Goal: Task Accomplishment & Management: Use online tool/utility

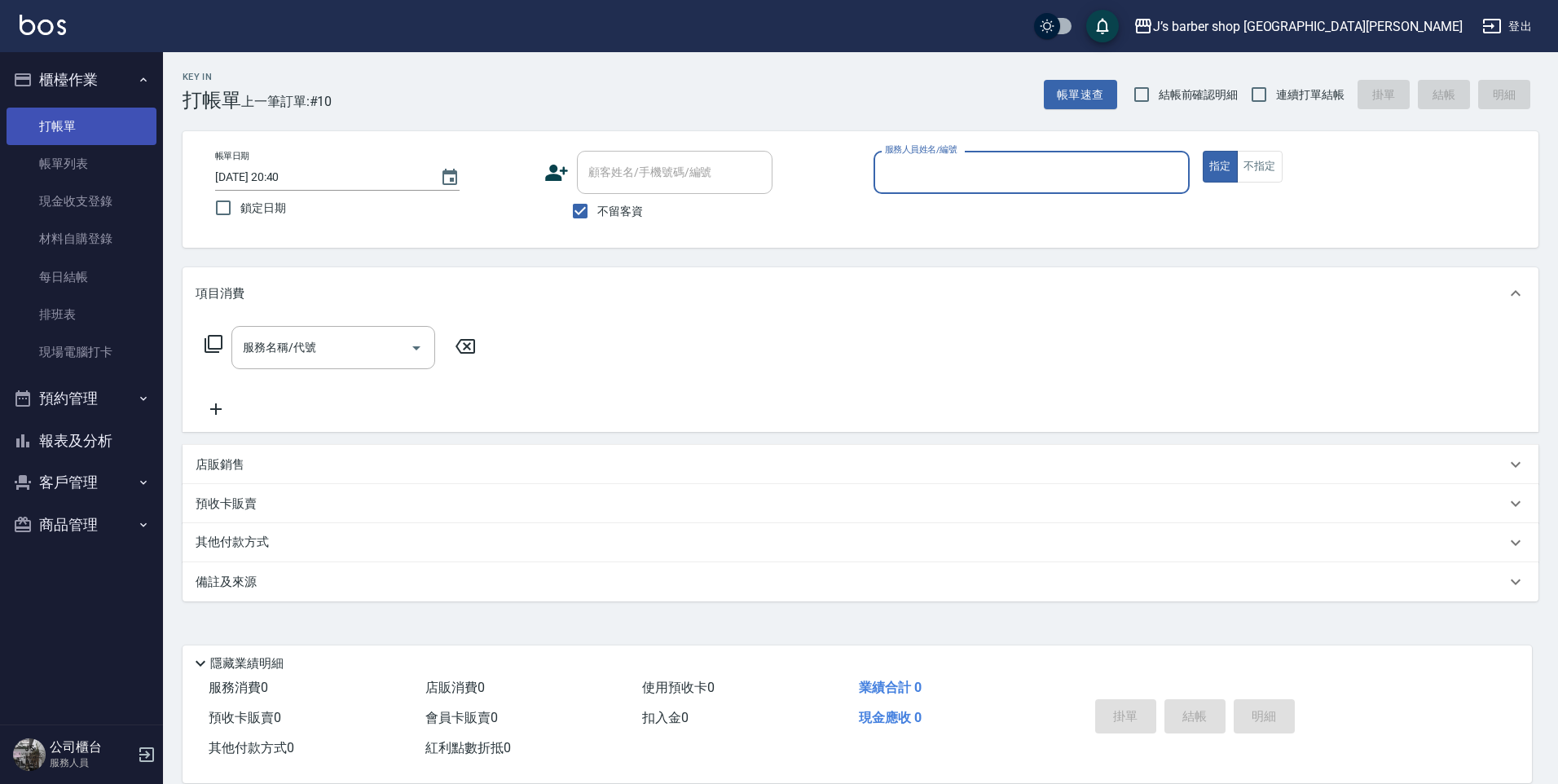
click at [77, 147] on link "帳單列表" at bounding box center [81, 163] width 150 height 37
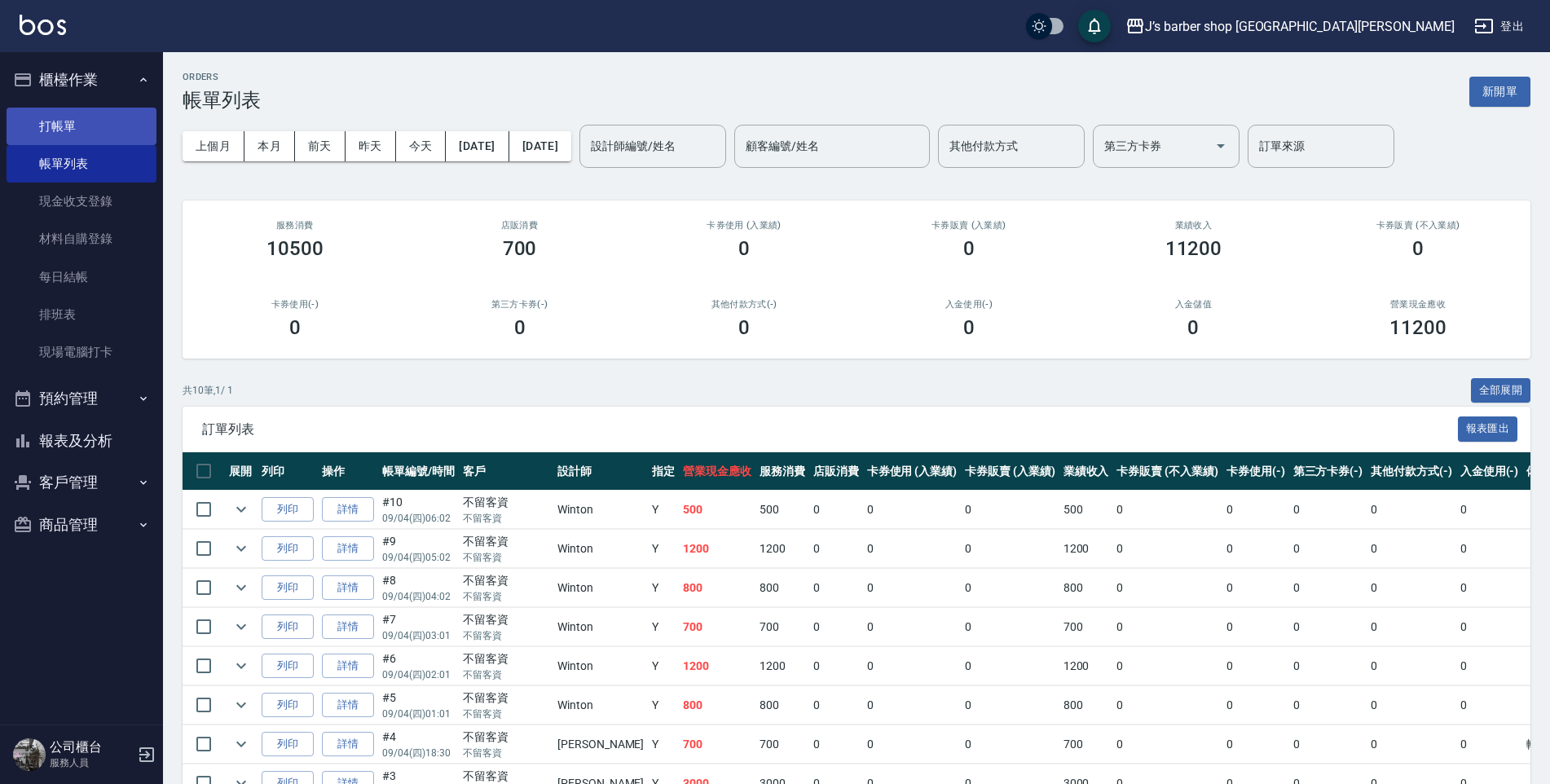
click at [84, 123] on link "打帳單" at bounding box center [81, 125] width 150 height 37
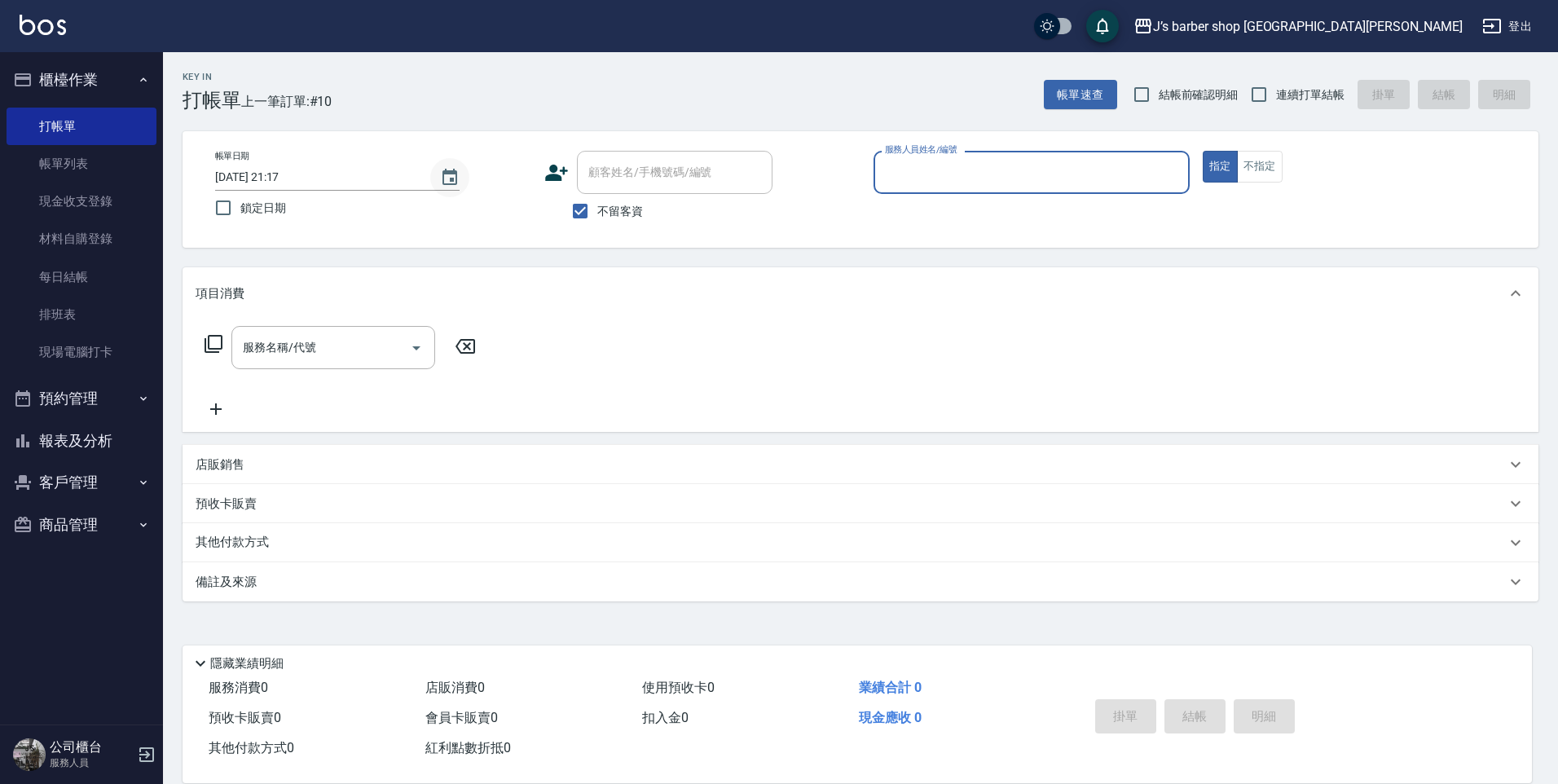
click at [457, 183] on icon "Choose date, selected date is 2025-09-04" at bounding box center [450, 177] width 19 height 19
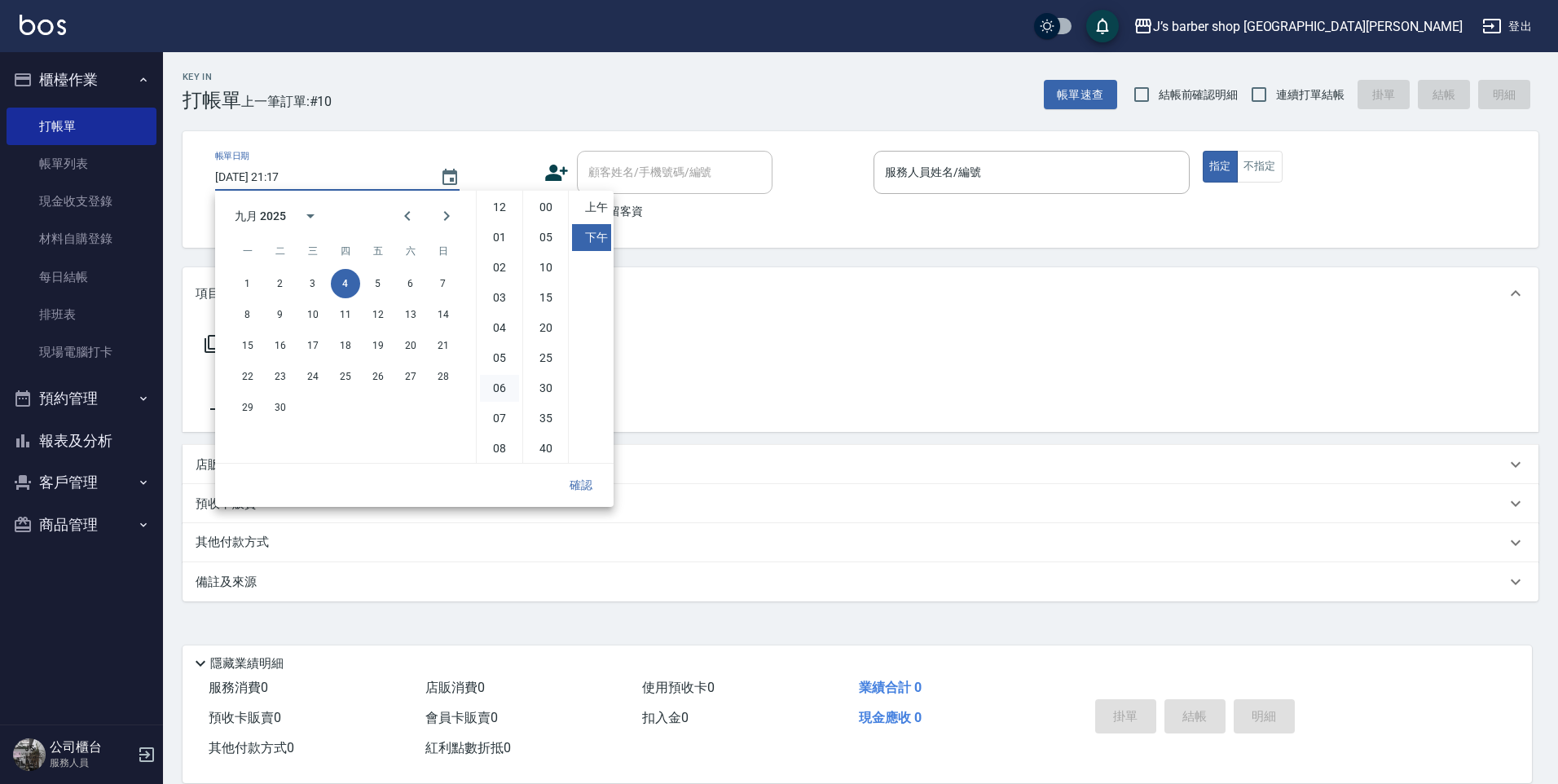
scroll to position [91, 0]
click at [497, 301] on li "06" at bounding box center [499, 297] width 39 height 27
click at [546, 216] on li "00" at bounding box center [546, 208] width 39 height 27
type input "[DATE] 18:00"
click at [583, 489] on button "確認" at bounding box center [581, 484] width 52 height 30
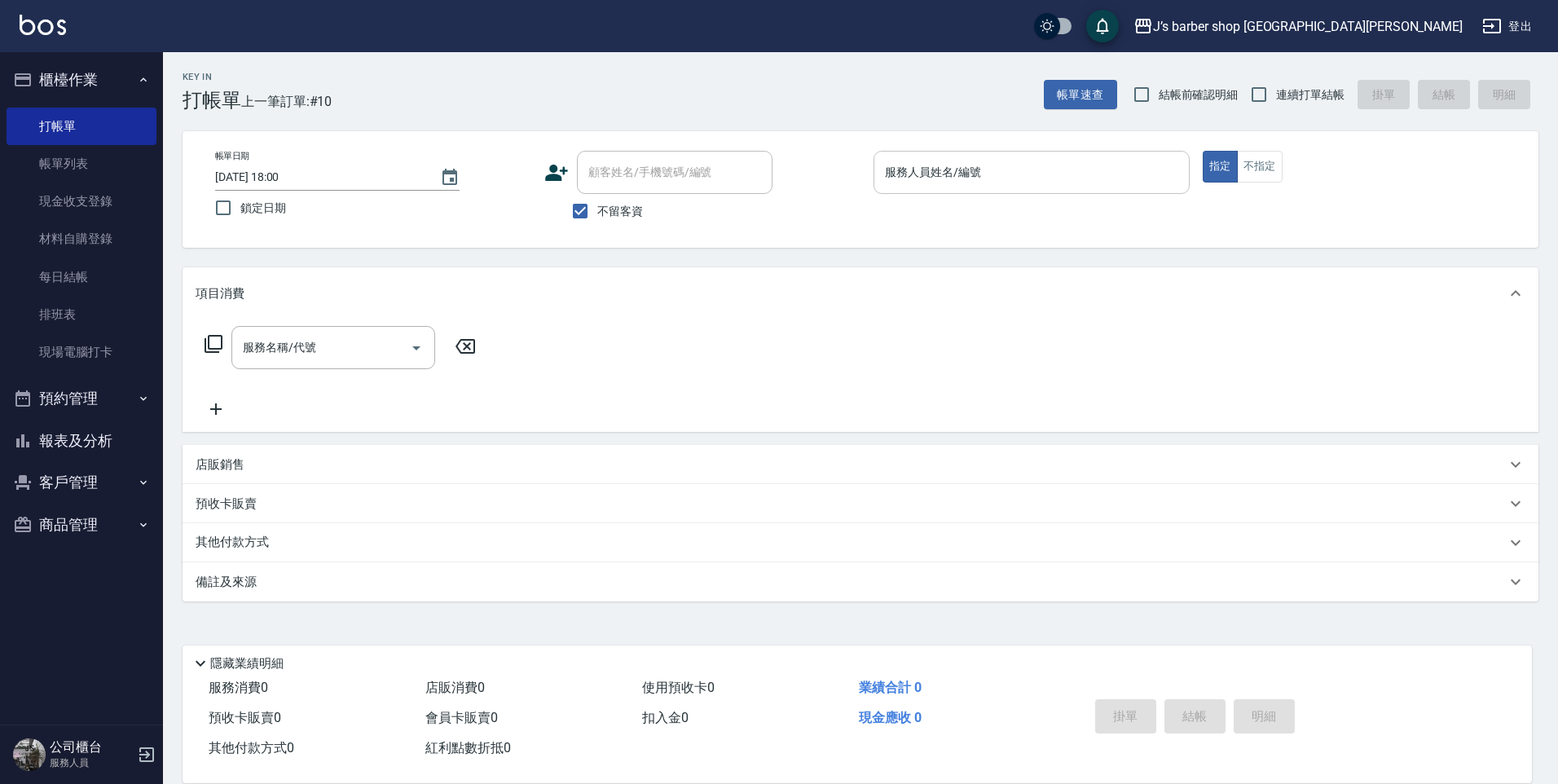
drag, startPoint x: 885, startPoint y: 194, endPoint x: 895, endPoint y: 194, distance: 10.0
click at [895, 194] on div "服務人員姓名/編號 服務人員姓名/編號" at bounding box center [1031, 180] width 316 height 60
drag, startPoint x: 895, startPoint y: 194, endPoint x: 974, endPoint y: 178, distance: 80.6
click at [984, 167] on input "服務人員姓名/編號" at bounding box center [1031, 172] width 302 height 29
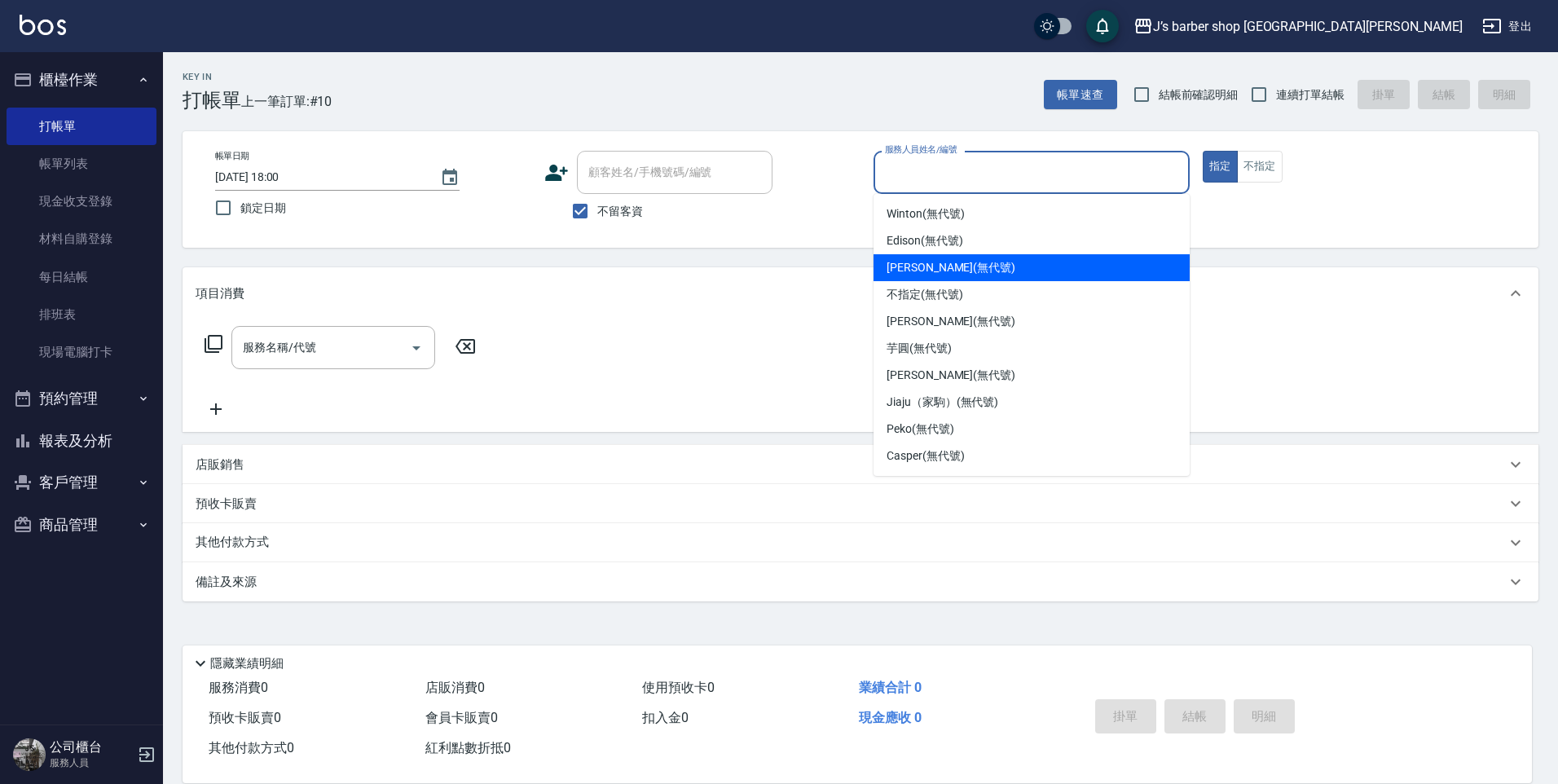
click at [914, 262] on span "[PERSON_NAME] (無代號)" at bounding box center [951, 268] width 128 height 17
type input "[PERSON_NAME](無代號)"
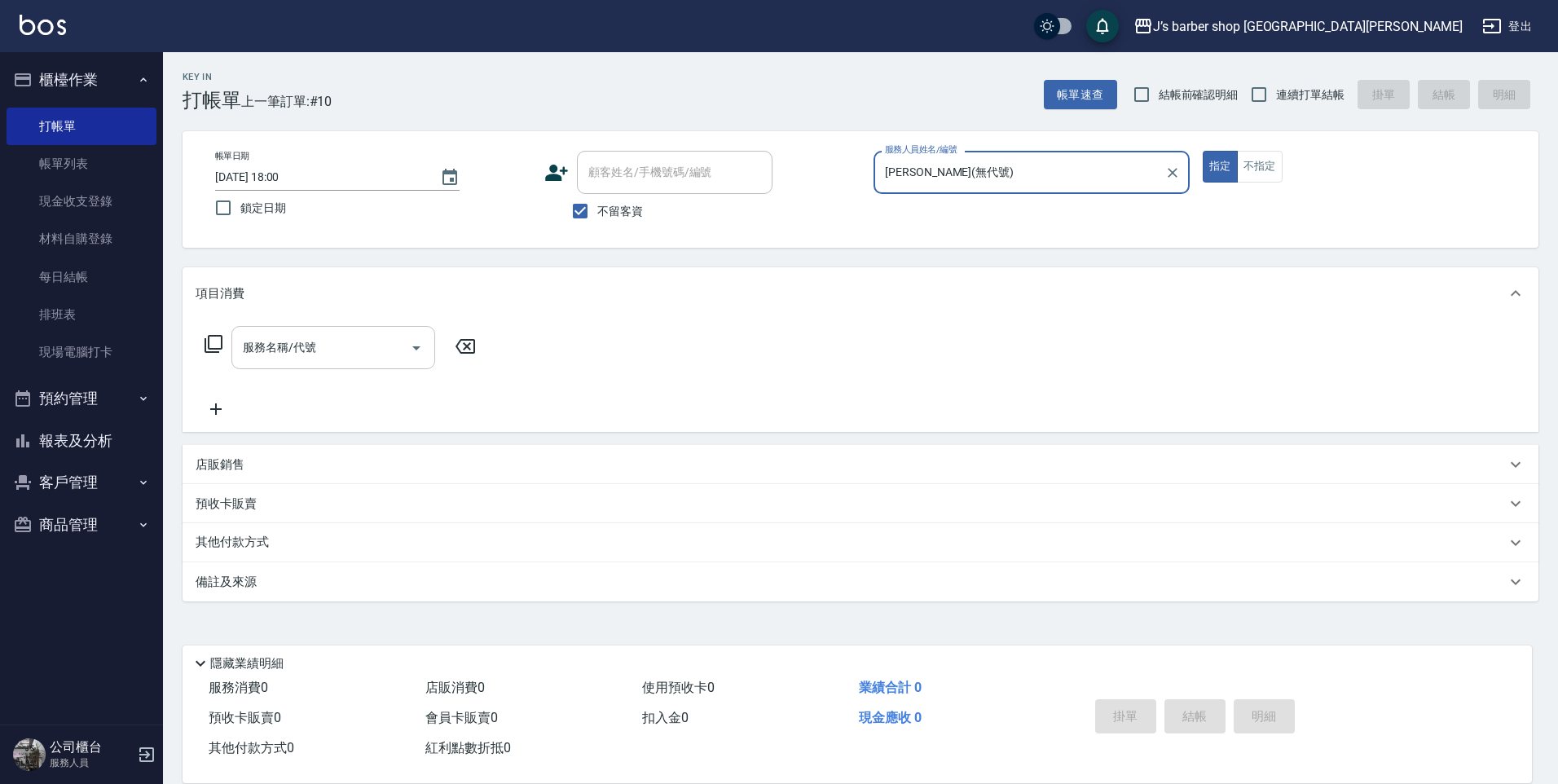
click at [332, 342] on input "服務名稱/代號" at bounding box center [321, 347] width 165 height 29
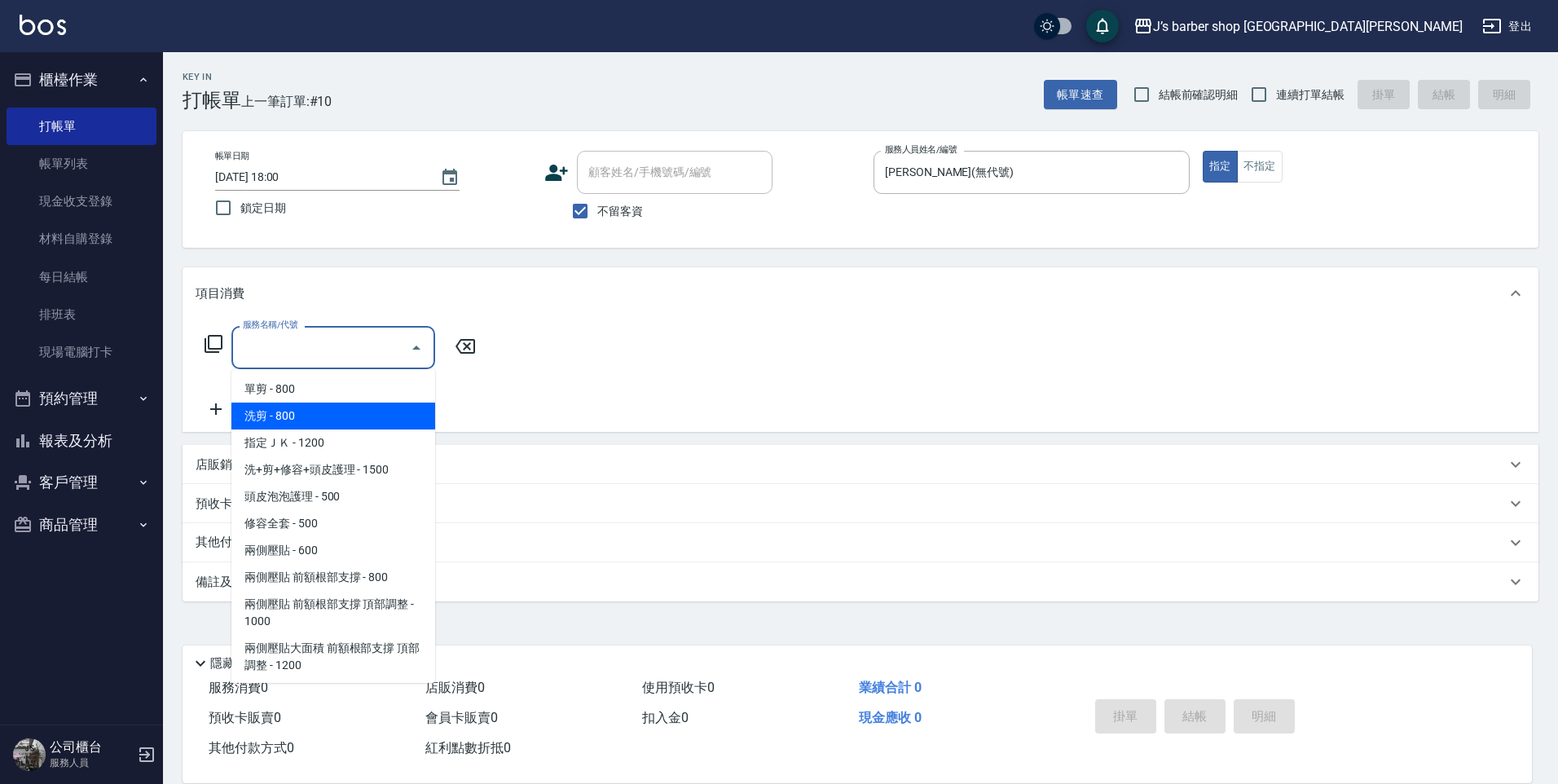
click at [319, 422] on span "洗剪 - 800" at bounding box center [333, 415] width 204 height 27
type input "洗剪(101)"
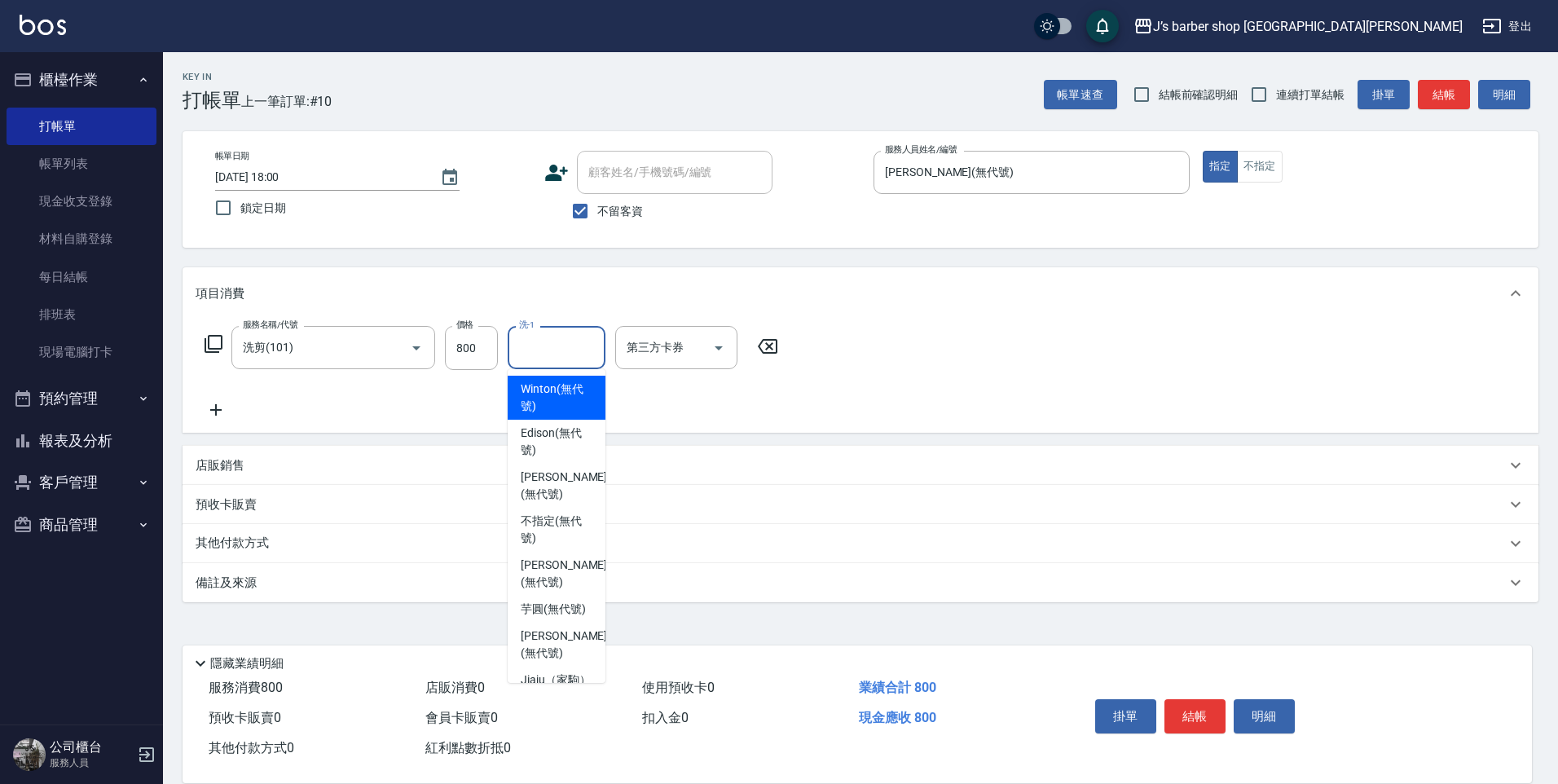
click at [533, 356] on input "洗-1" at bounding box center [556, 347] width 83 height 29
click at [554, 478] on span "[PERSON_NAME] (無代號)" at bounding box center [564, 485] width 86 height 34
type input "[PERSON_NAME](無代號)"
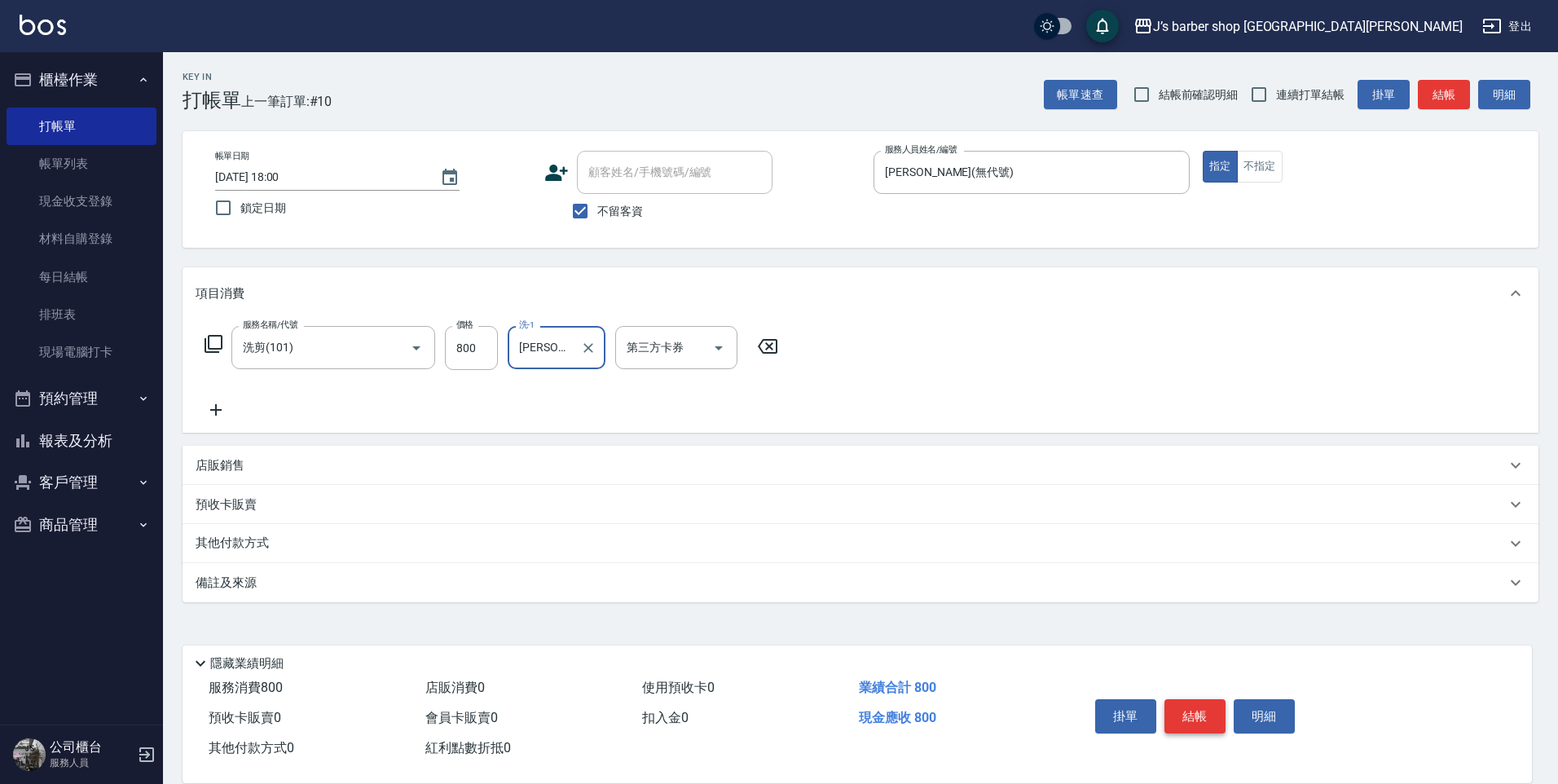
click at [1180, 704] on button "結帳" at bounding box center [1195, 716] width 61 height 34
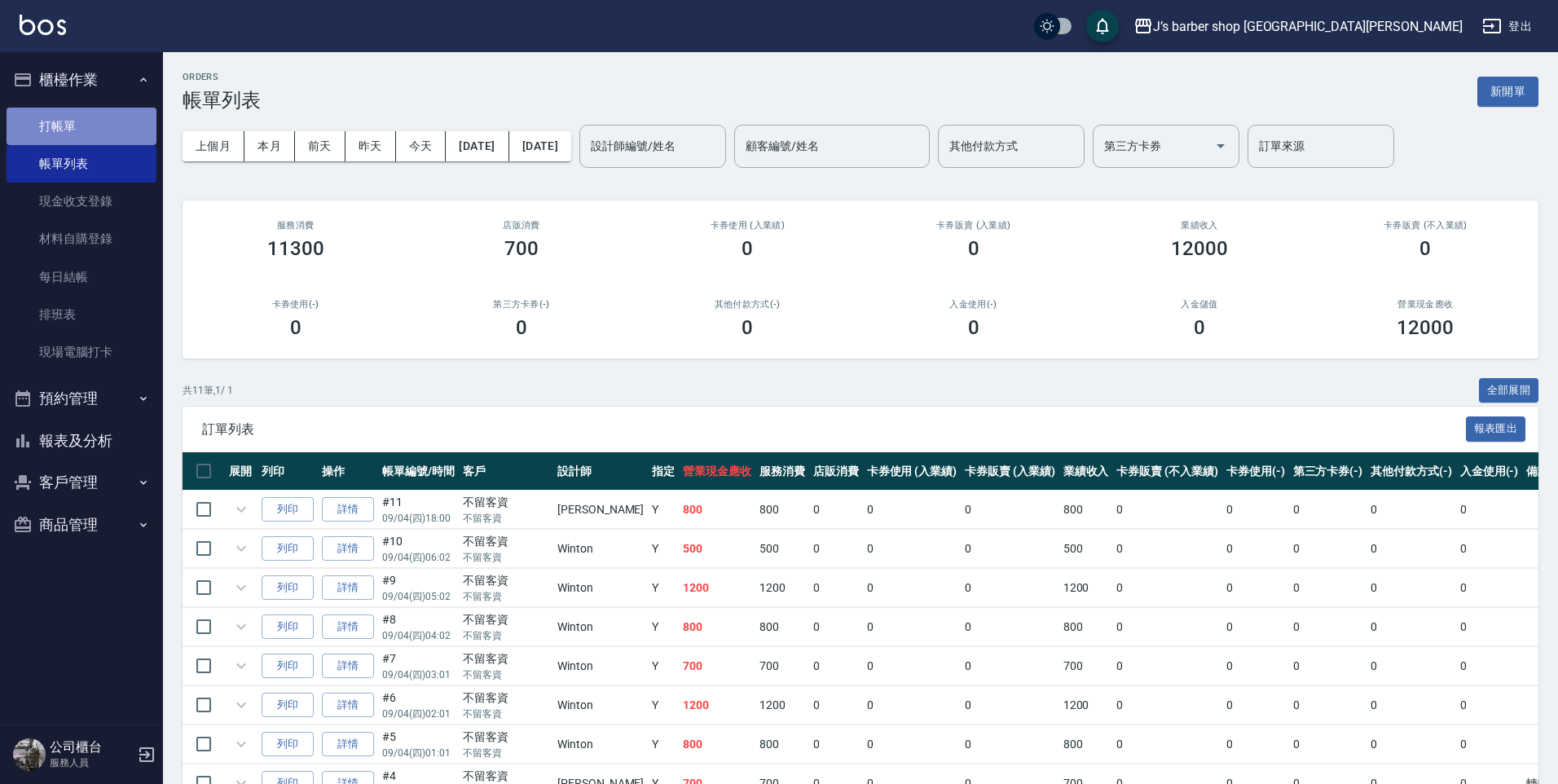
drag, startPoint x: 39, startPoint y: 118, endPoint x: 62, endPoint y: 125, distance: 24.0
click at [39, 118] on link "打帳單" at bounding box center [81, 125] width 150 height 37
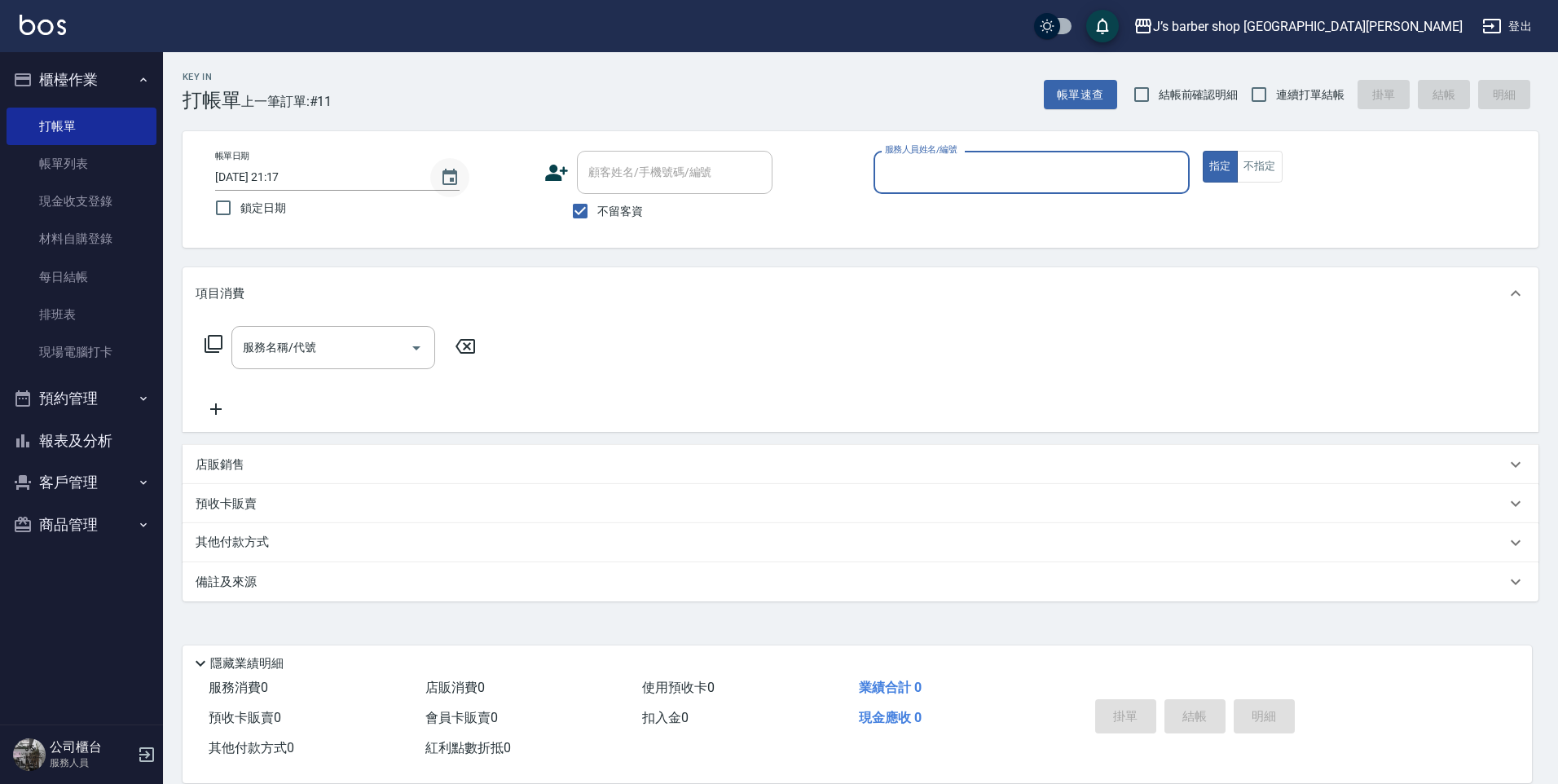
click at [446, 170] on icon "Choose date, selected date is 2025-09-04" at bounding box center [449, 176] width 14 height 16
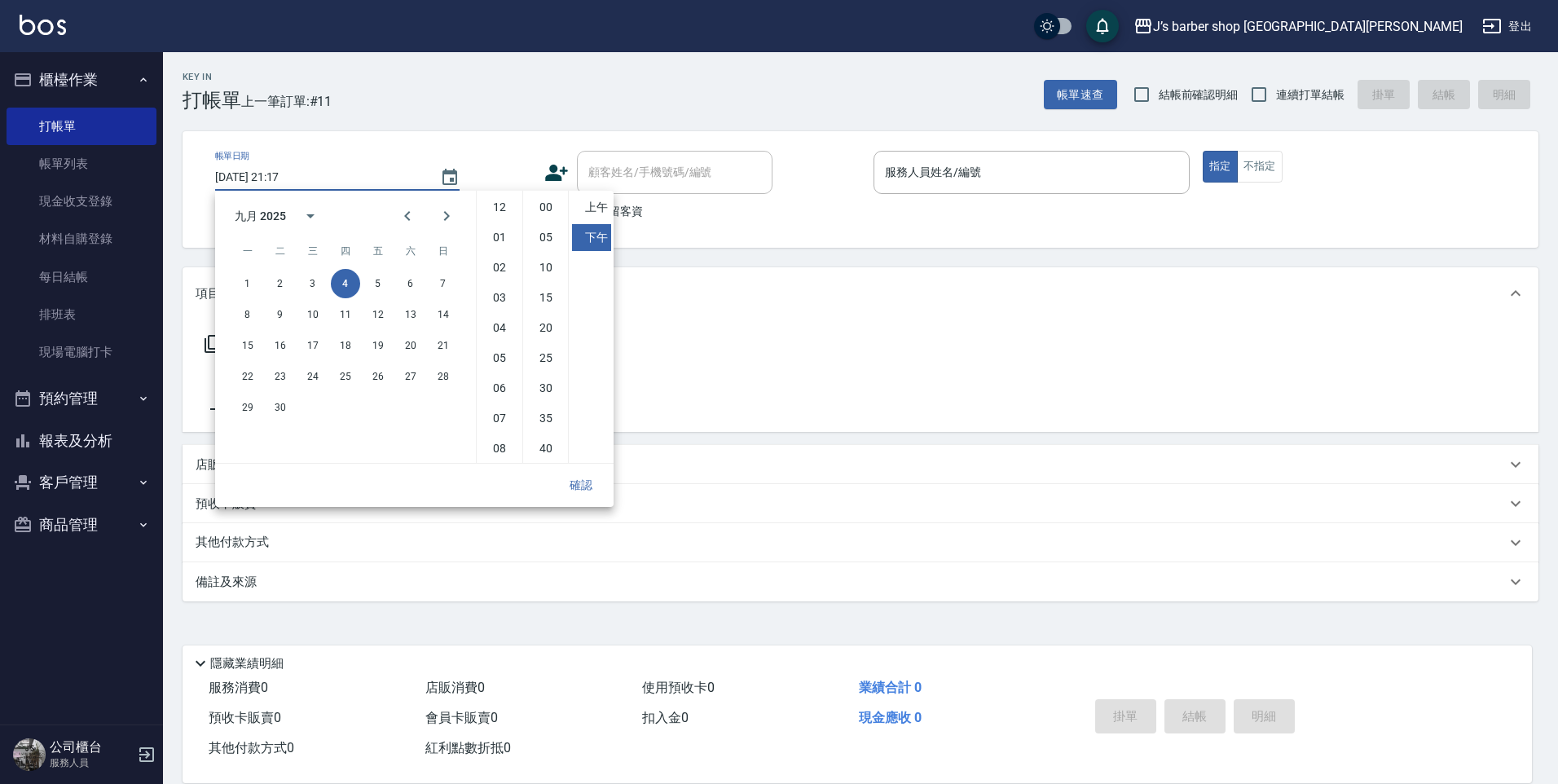
scroll to position [91, 0]
drag, startPoint x: 501, startPoint y: 325, endPoint x: 508, endPoint y: 360, distance: 35.7
click at [501, 325] on li "07" at bounding box center [499, 327] width 39 height 27
click at [499, 360] on li "08" at bounding box center [499, 357] width 39 height 27
click at [554, 194] on li "00" at bounding box center [546, 208] width 39 height 27
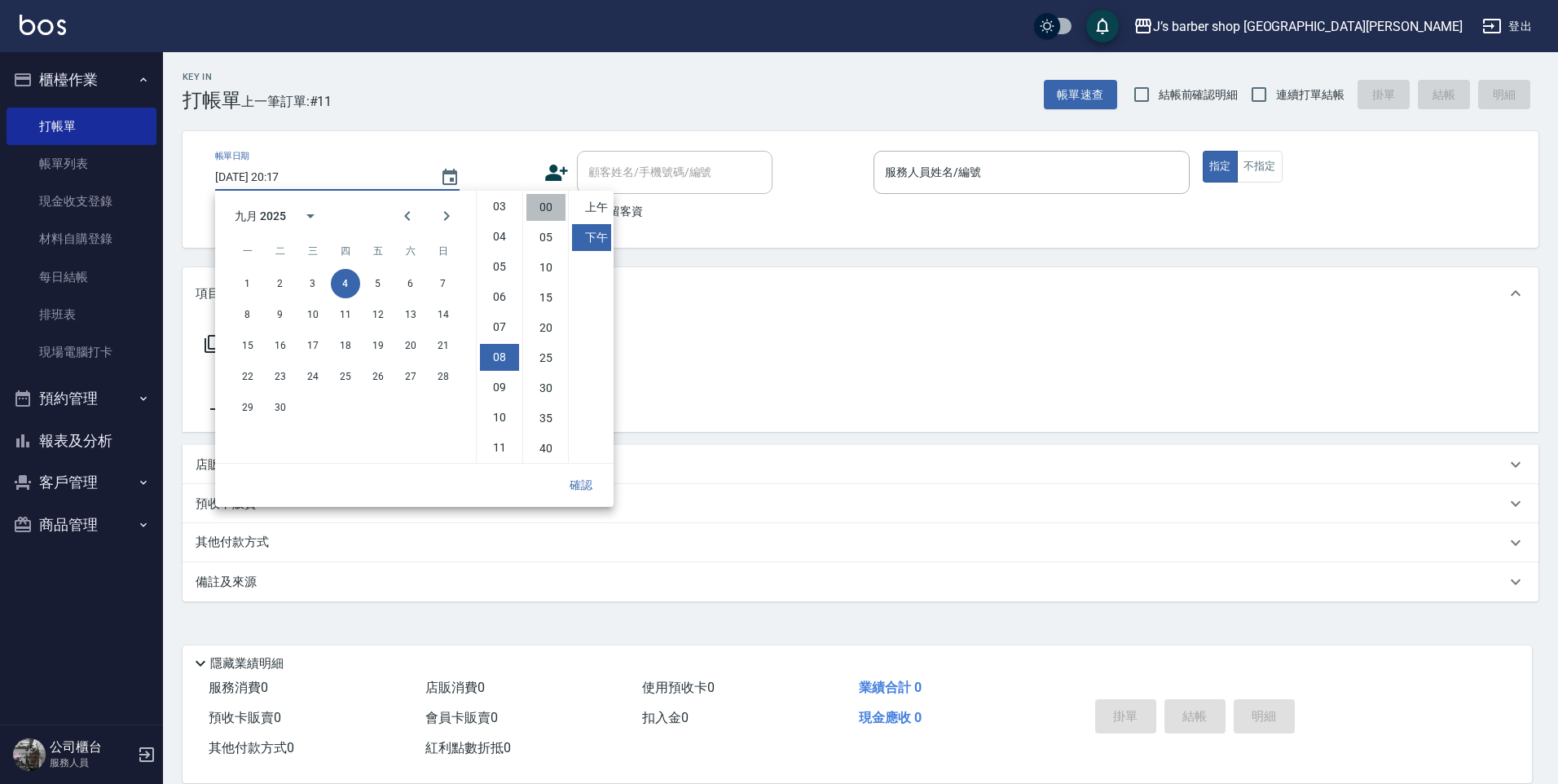
type input "[DATE] 20:00"
click at [586, 486] on button "確認" at bounding box center [581, 484] width 52 height 30
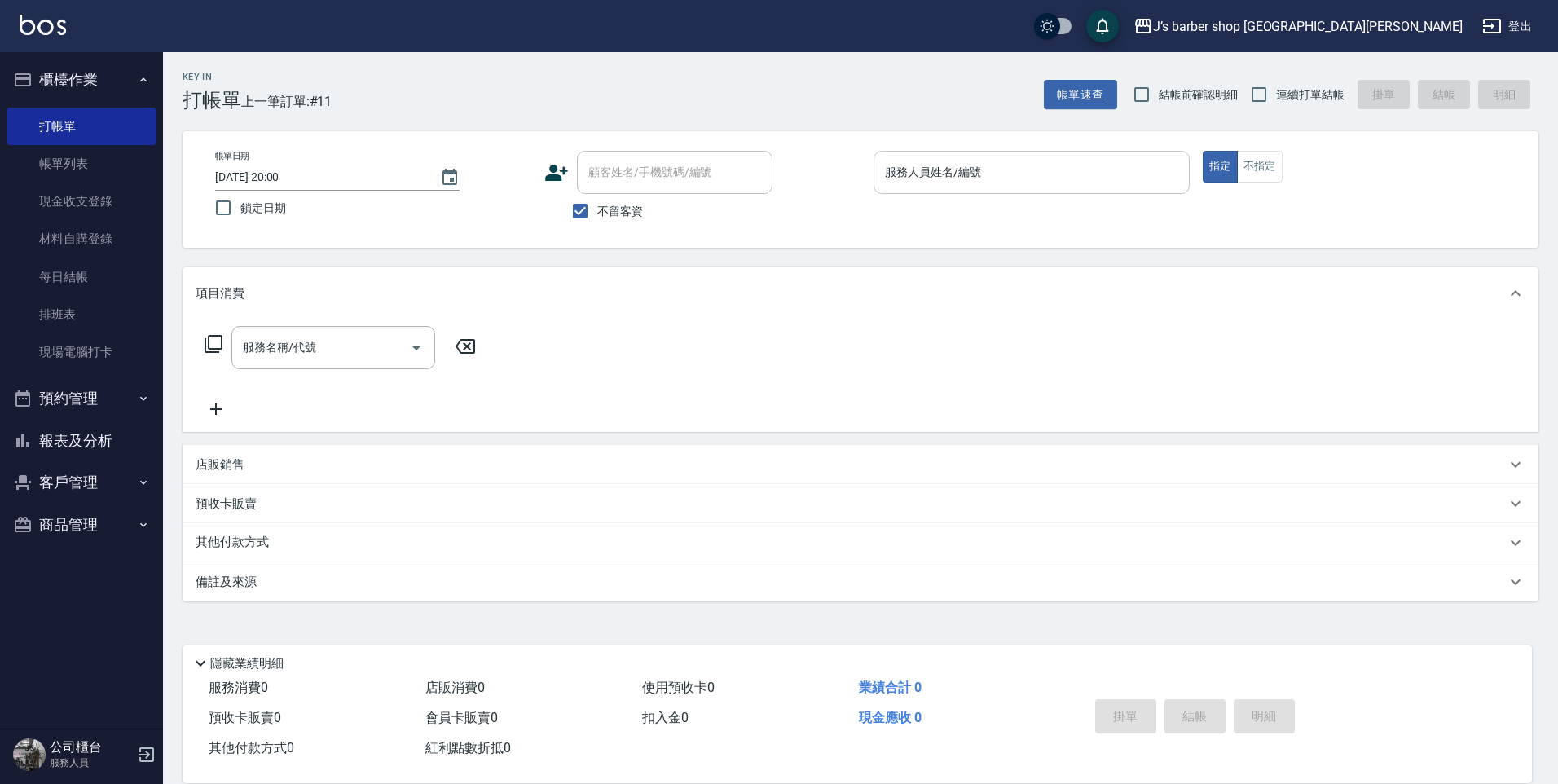
click at [1016, 162] on input "服務人員姓名/編號" at bounding box center [1031, 172] width 302 height 29
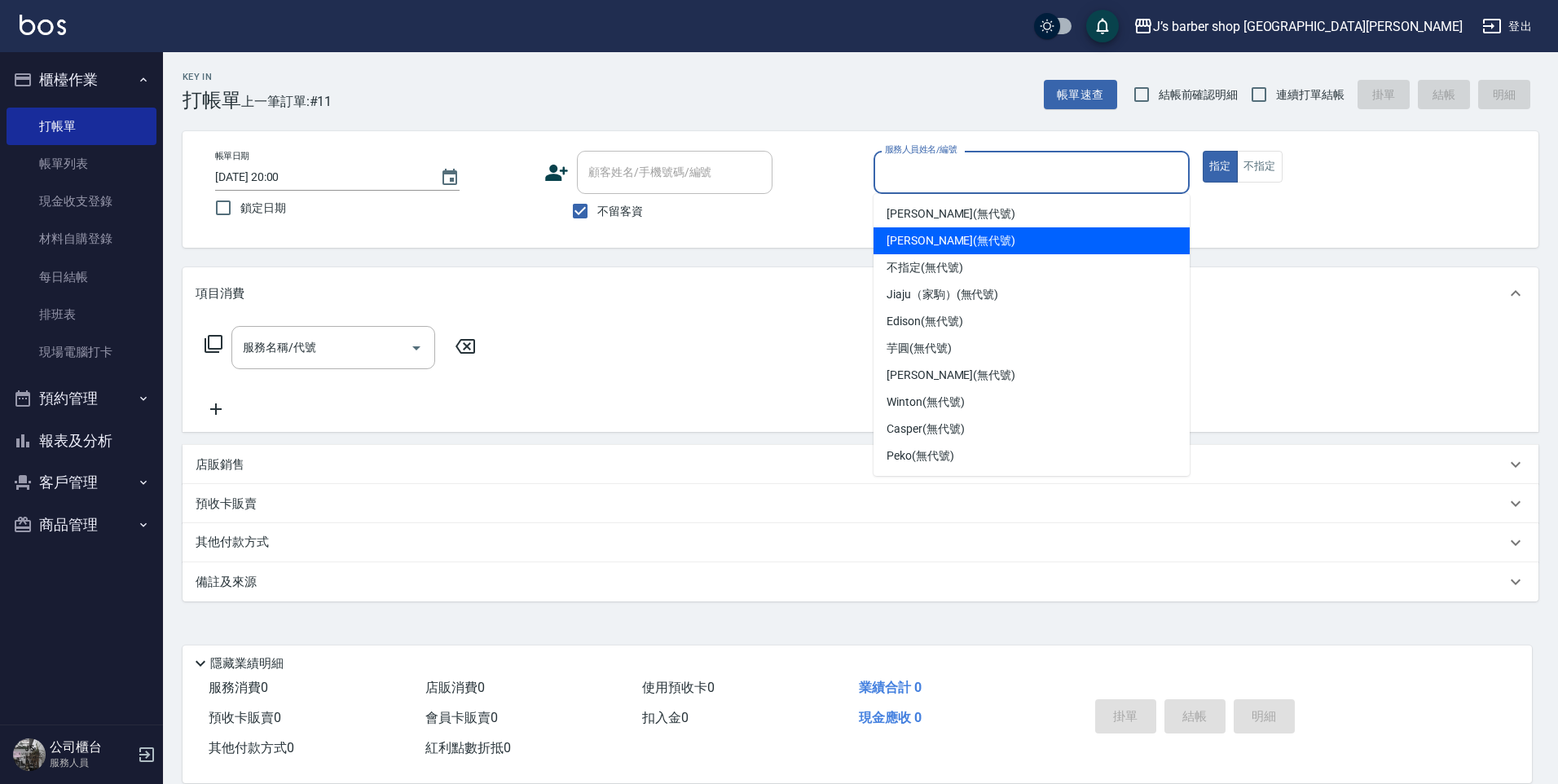
drag, startPoint x: 944, startPoint y: 235, endPoint x: 711, endPoint y: 253, distance: 233.7
click at [944, 235] on span "[PERSON_NAME] (無代號)" at bounding box center [951, 241] width 128 height 17
type input "[PERSON_NAME](無代號)"
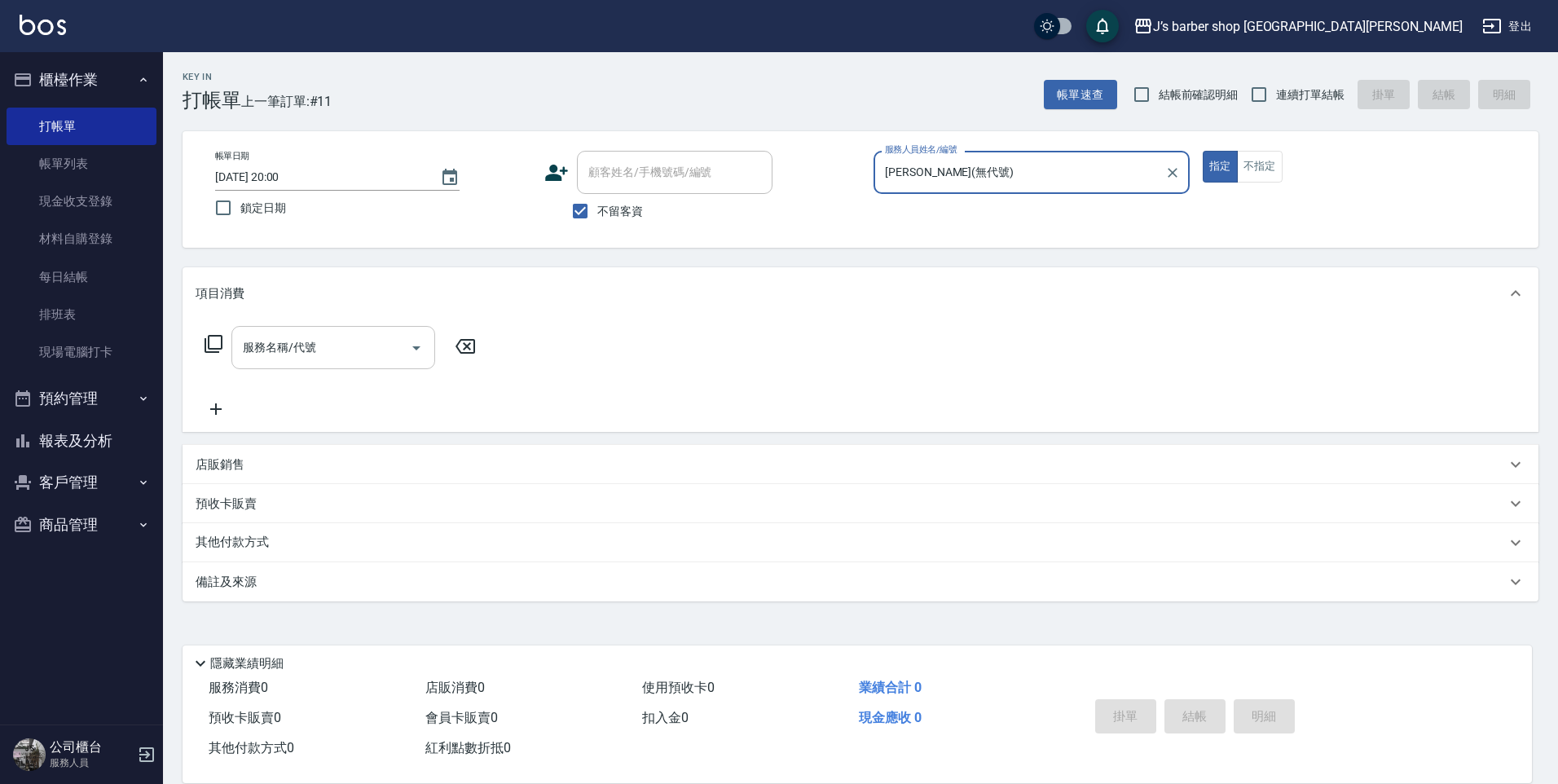
click at [396, 325] on div "服務名稱/代號 服務名稱/代號" at bounding box center [861, 375] width 1356 height 112
click at [394, 349] on input "服務名稱/代號" at bounding box center [321, 347] width 165 height 29
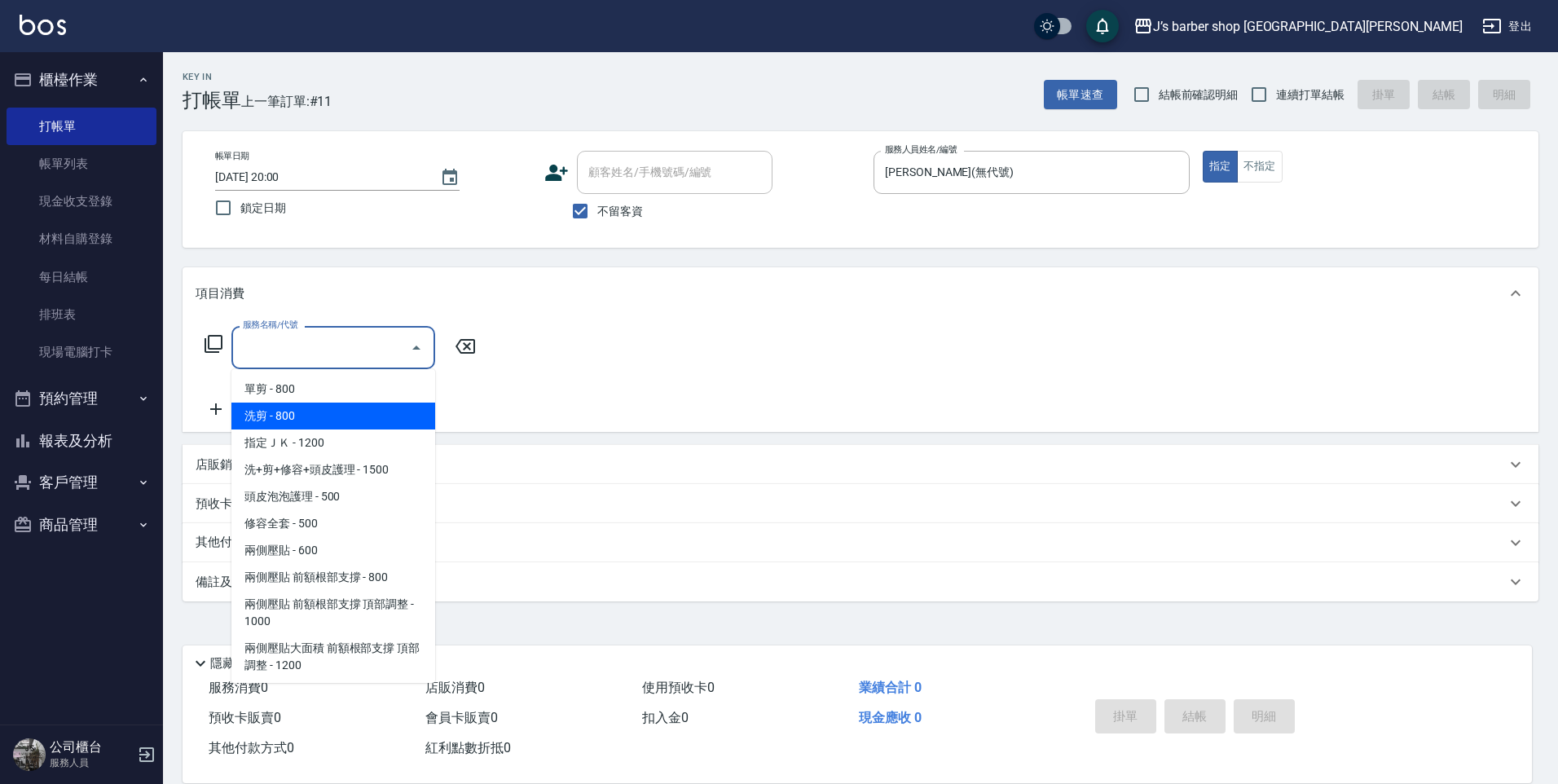
click at [355, 412] on span "洗剪 - 800" at bounding box center [333, 415] width 204 height 27
type input "洗剪(101)"
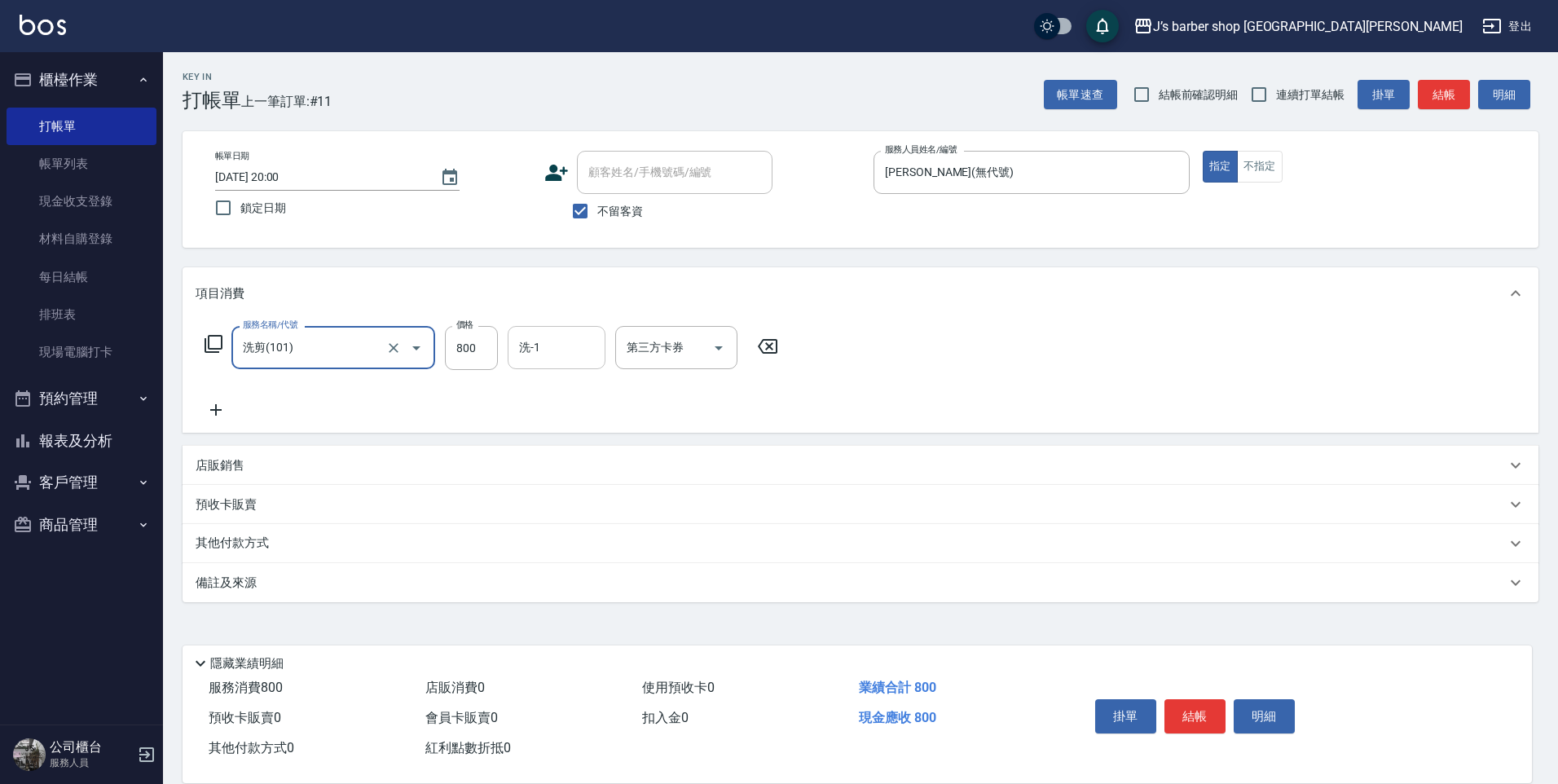
click at [558, 358] on input "洗-1" at bounding box center [556, 347] width 83 height 29
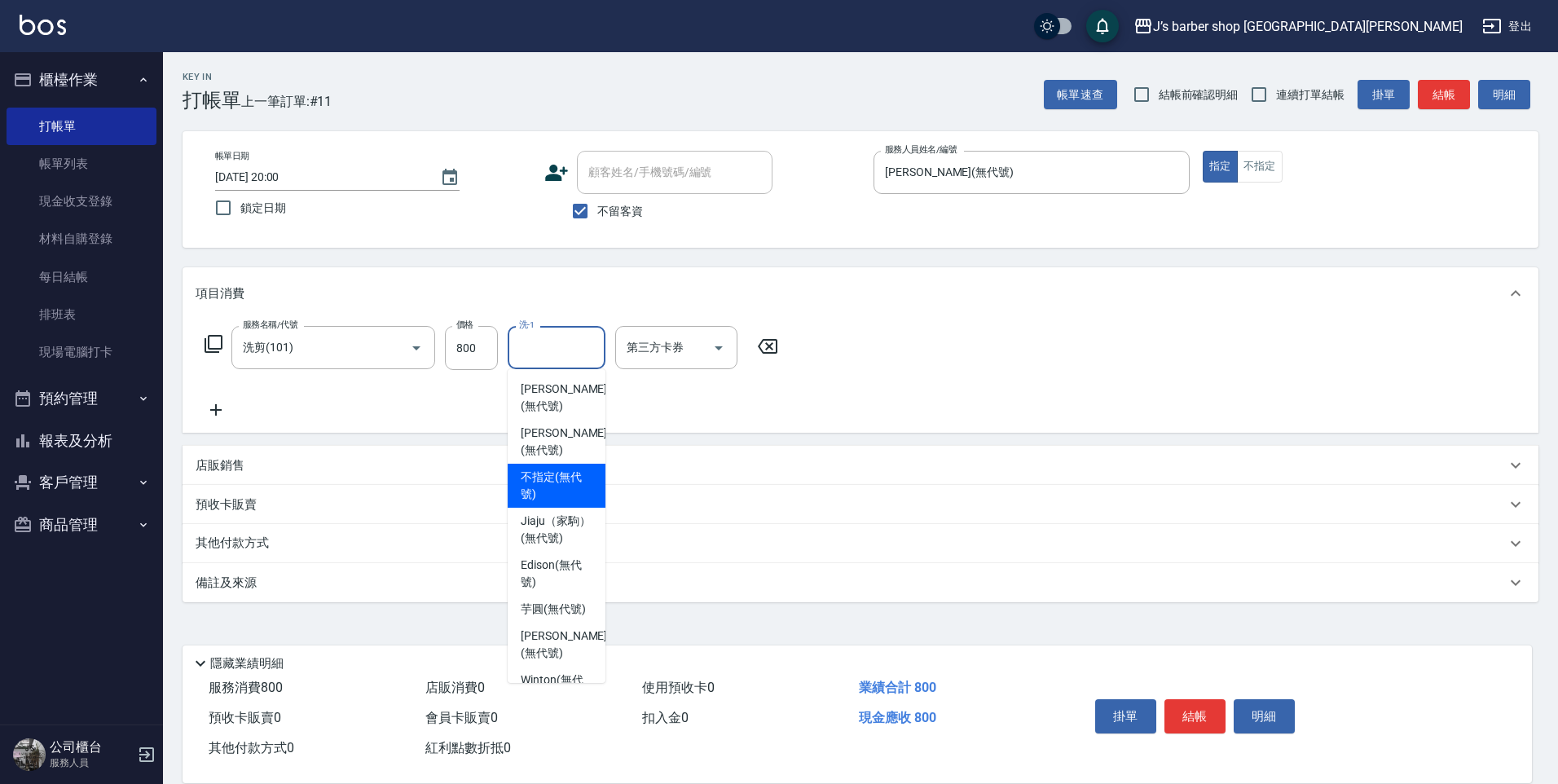
click at [548, 431] on span "[PERSON_NAME] (無代號)" at bounding box center [564, 441] width 86 height 34
type input "[PERSON_NAME](無代號)"
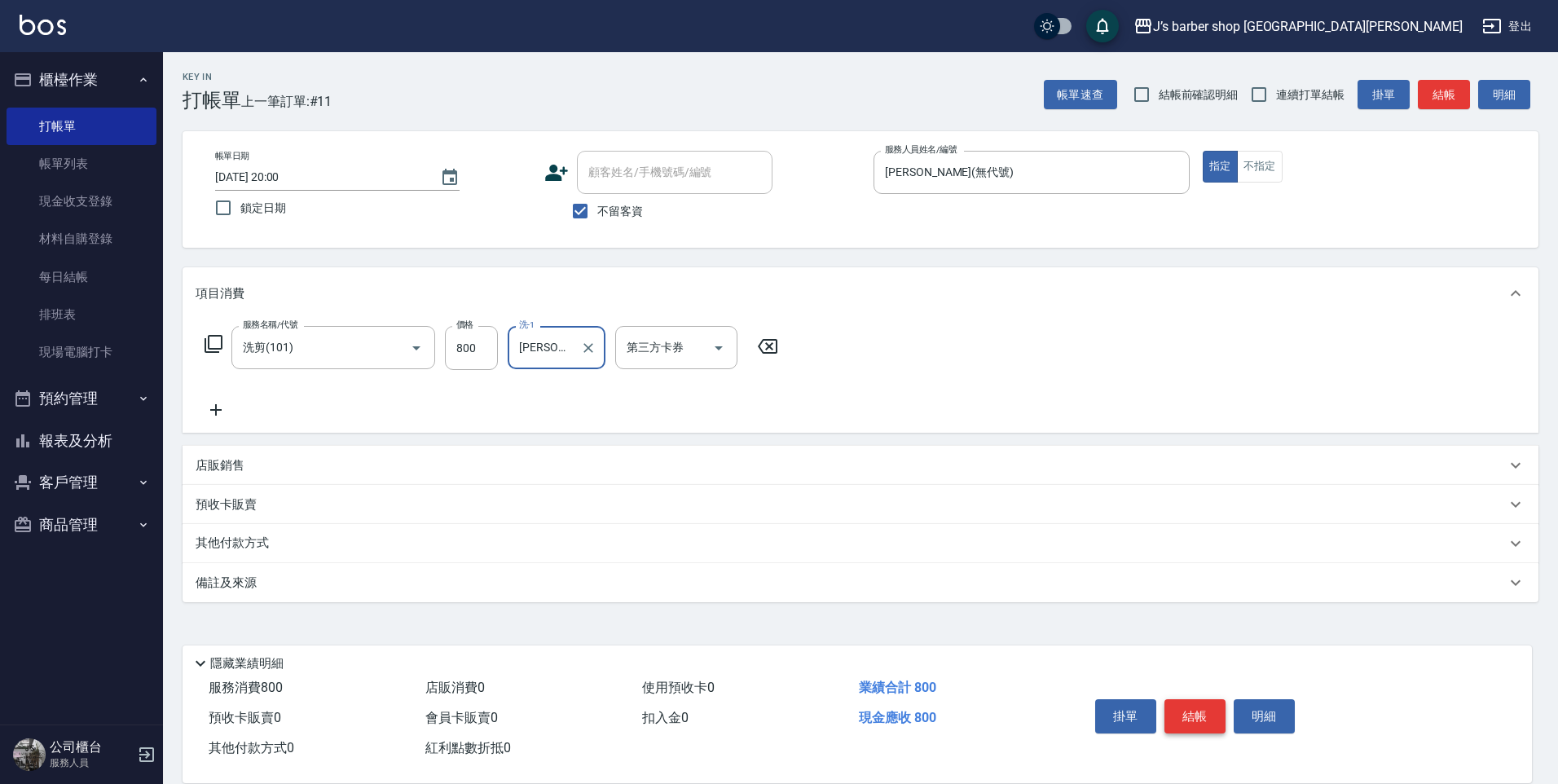
click at [1182, 705] on button "結帳" at bounding box center [1195, 716] width 61 height 34
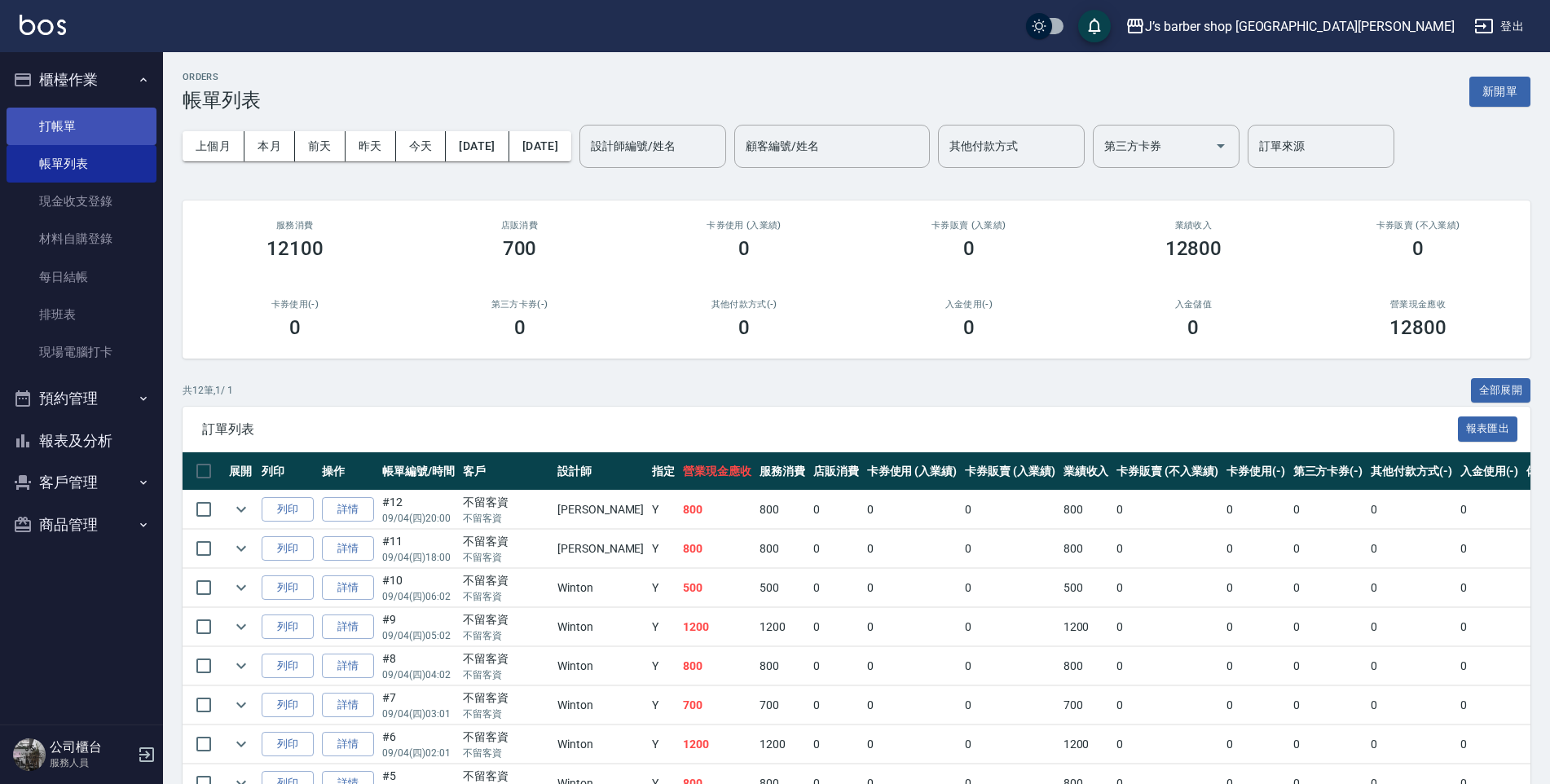
click at [94, 128] on link "打帳單" at bounding box center [81, 125] width 150 height 37
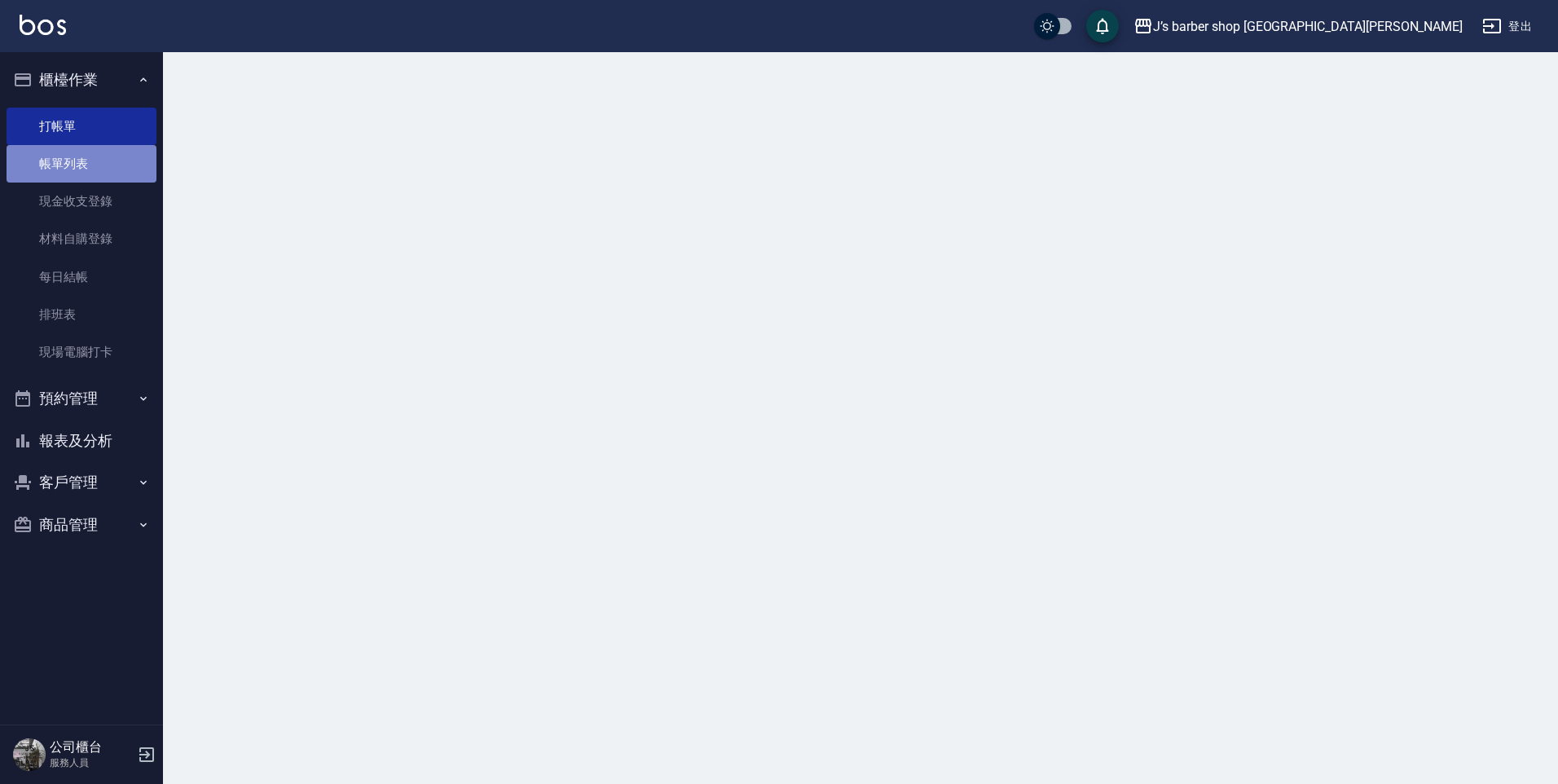
click at [95, 160] on link "帳單列表" at bounding box center [81, 163] width 150 height 37
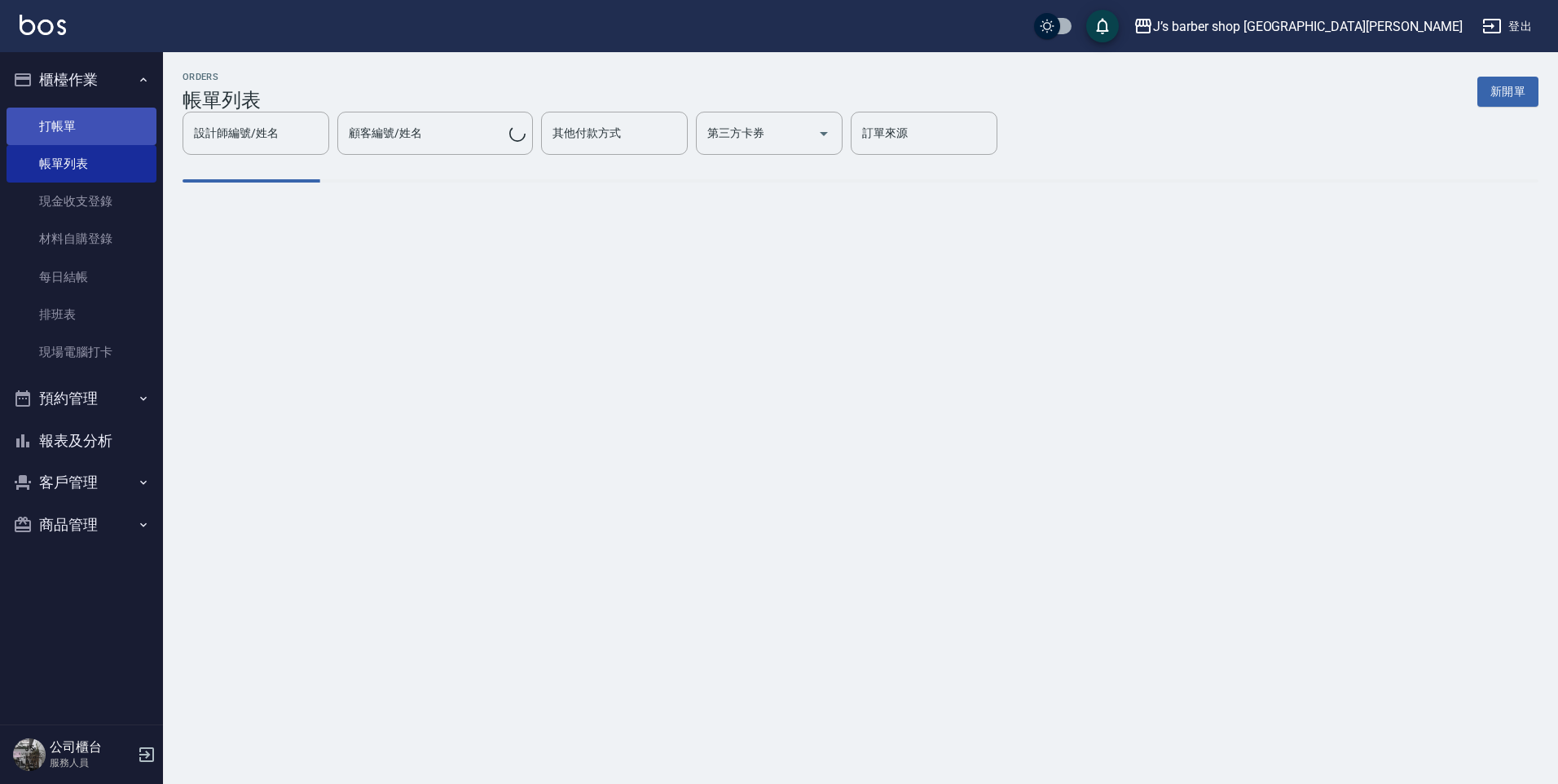
click at [85, 128] on link "打帳單" at bounding box center [81, 125] width 150 height 37
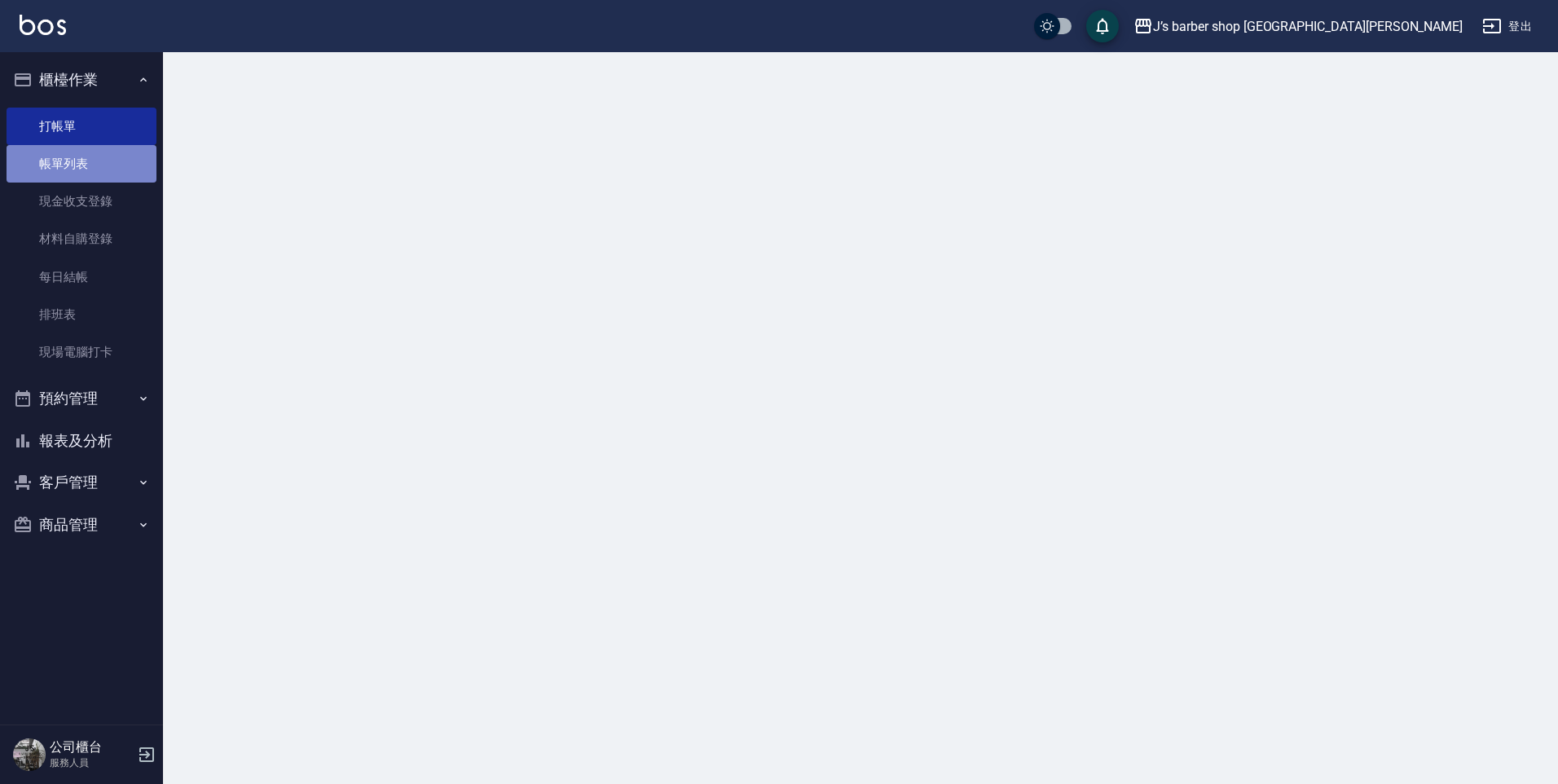
click at [78, 166] on link "帳單列表" at bounding box center [81, 163] width 150 height 37
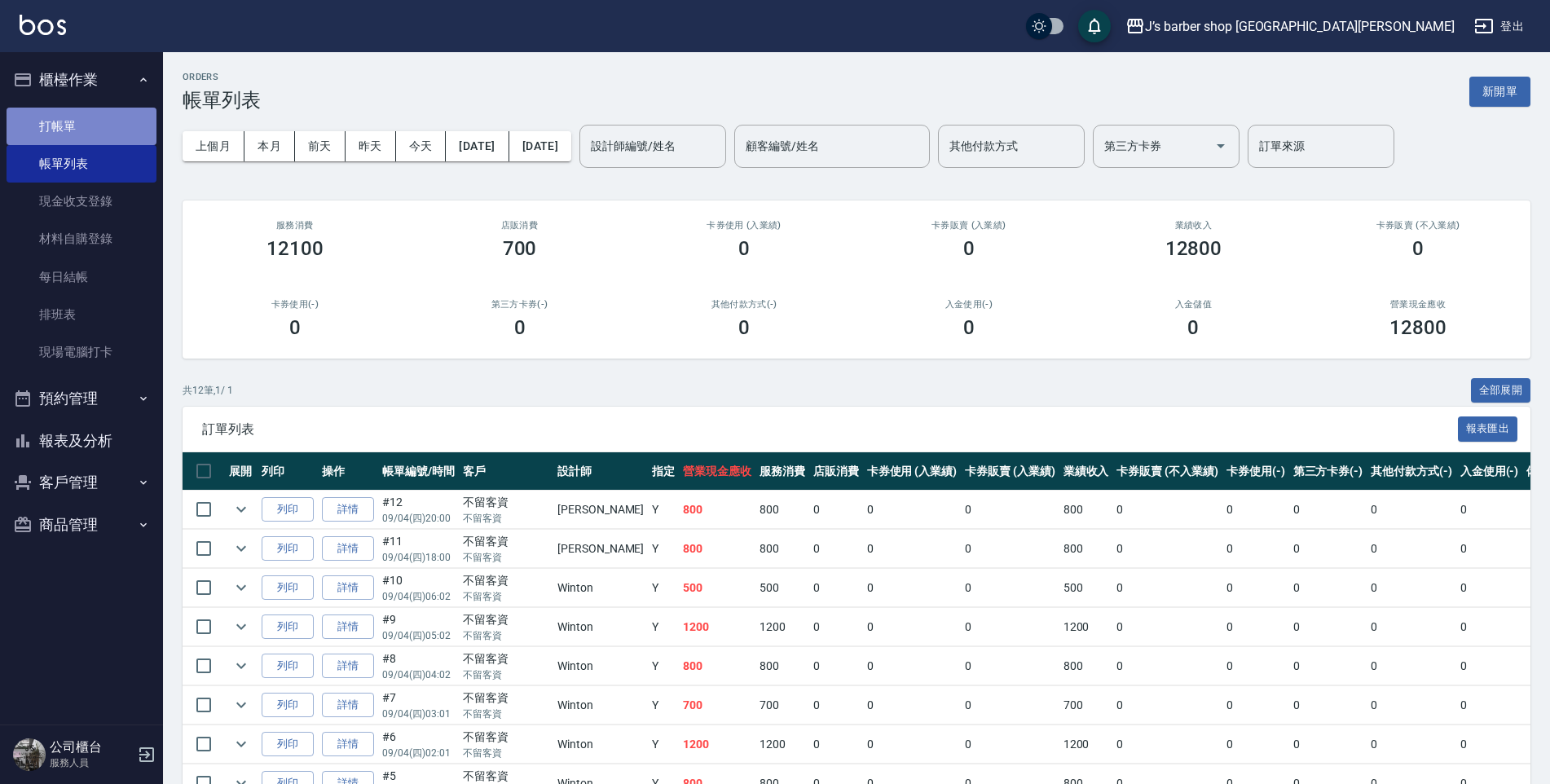
click at [82, 125] on link "打帳單" at bounding box center [81, 125] width 150 height 37
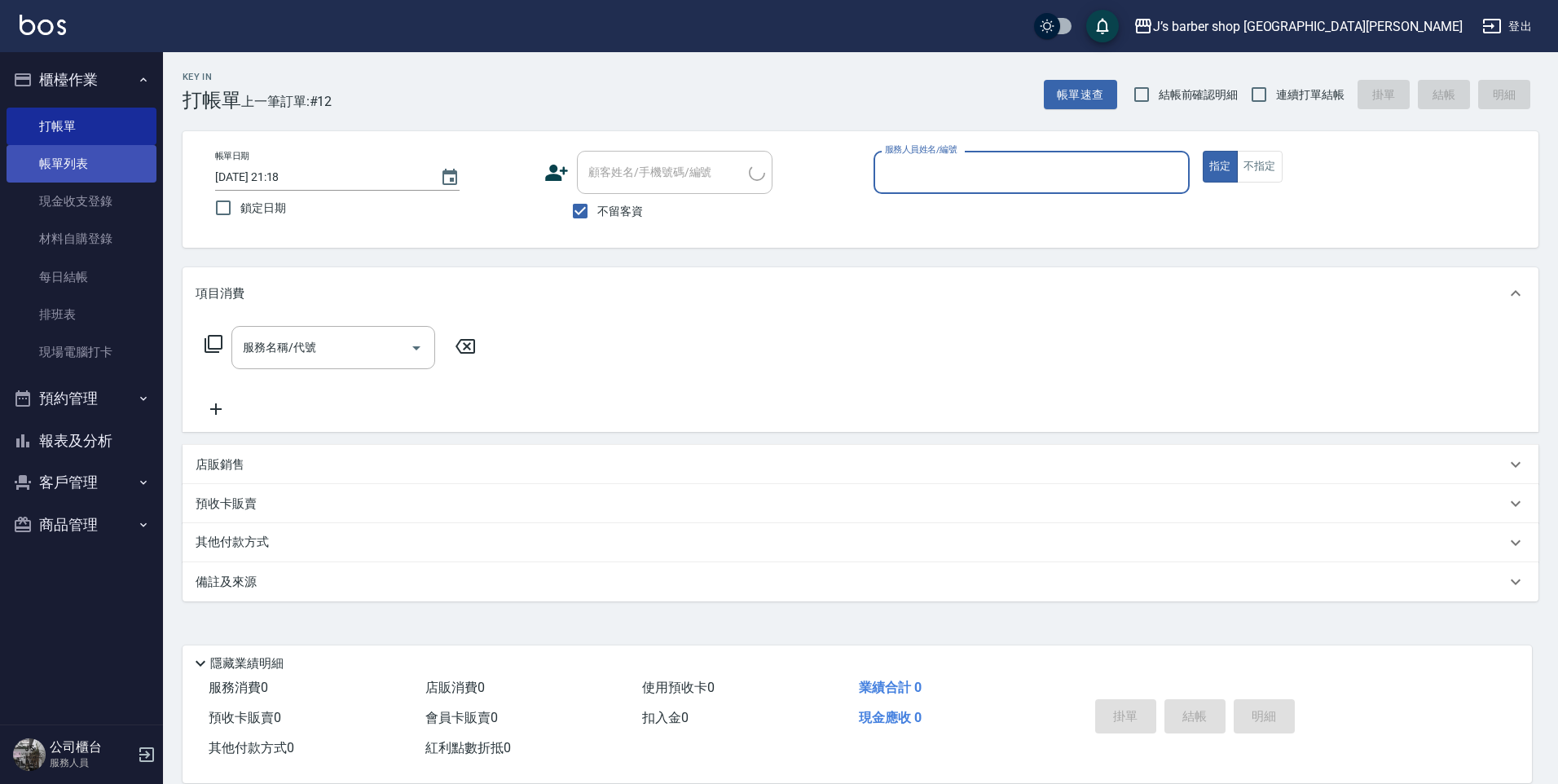
click at [83, 156] on link "帳單列表" at bounding box center [81, 163] width 150 height 37
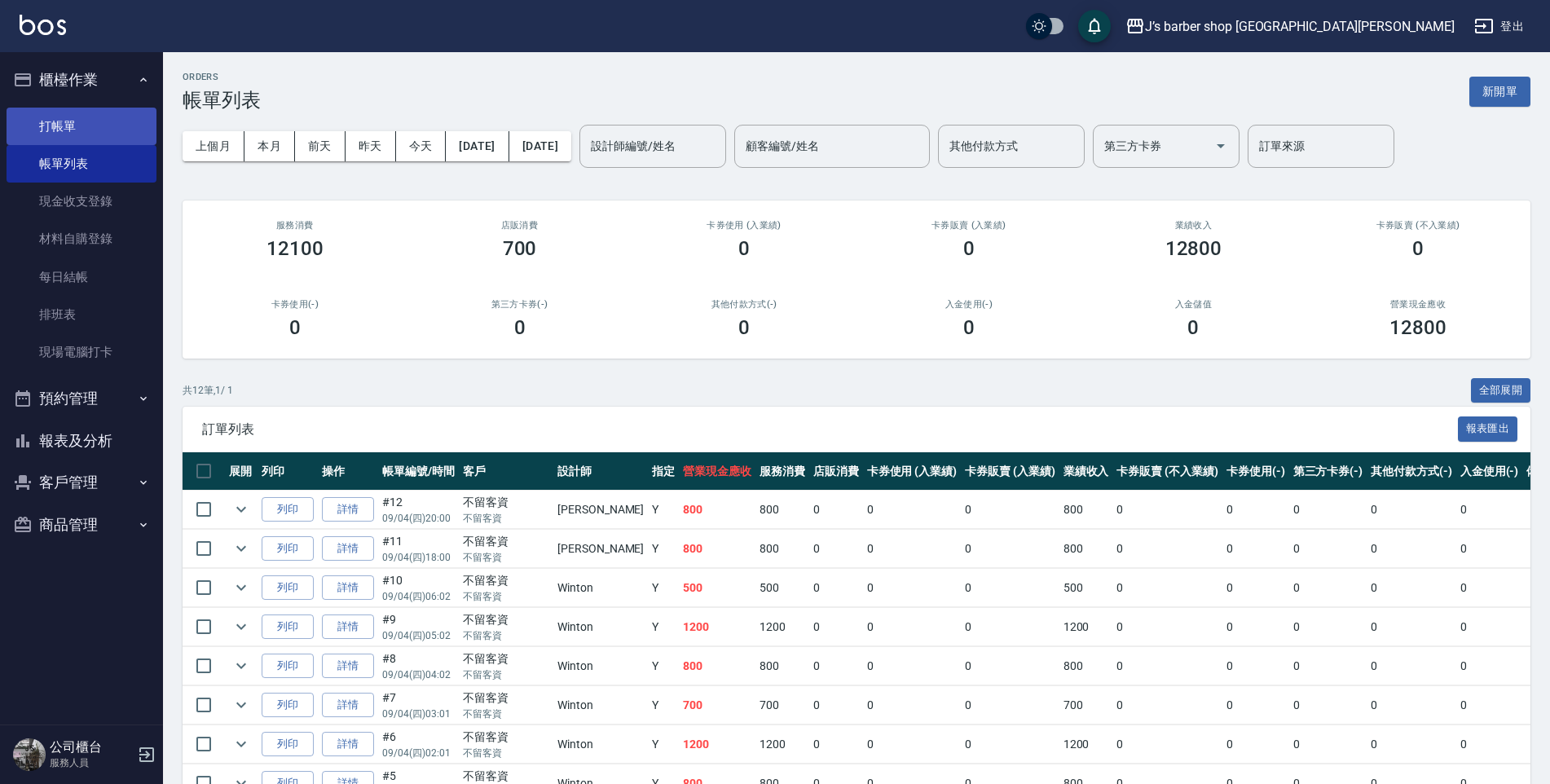
click at [32, 124] on link "打帳單" at bounding box center [81, 125] width 150 height 37
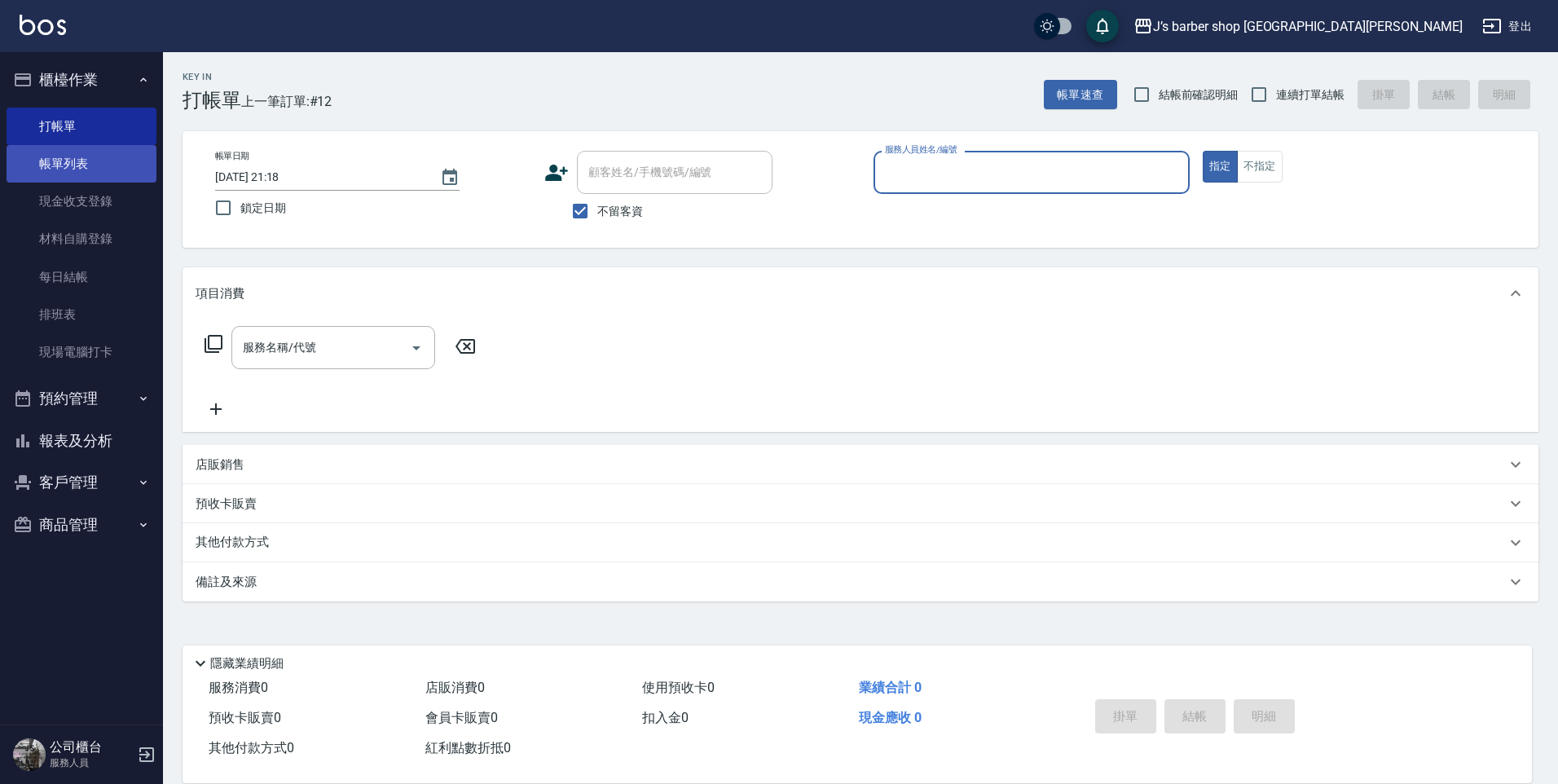
click at [50, 149] on link "帳單列表" at bounding box center [81, 163] width 150 height 37
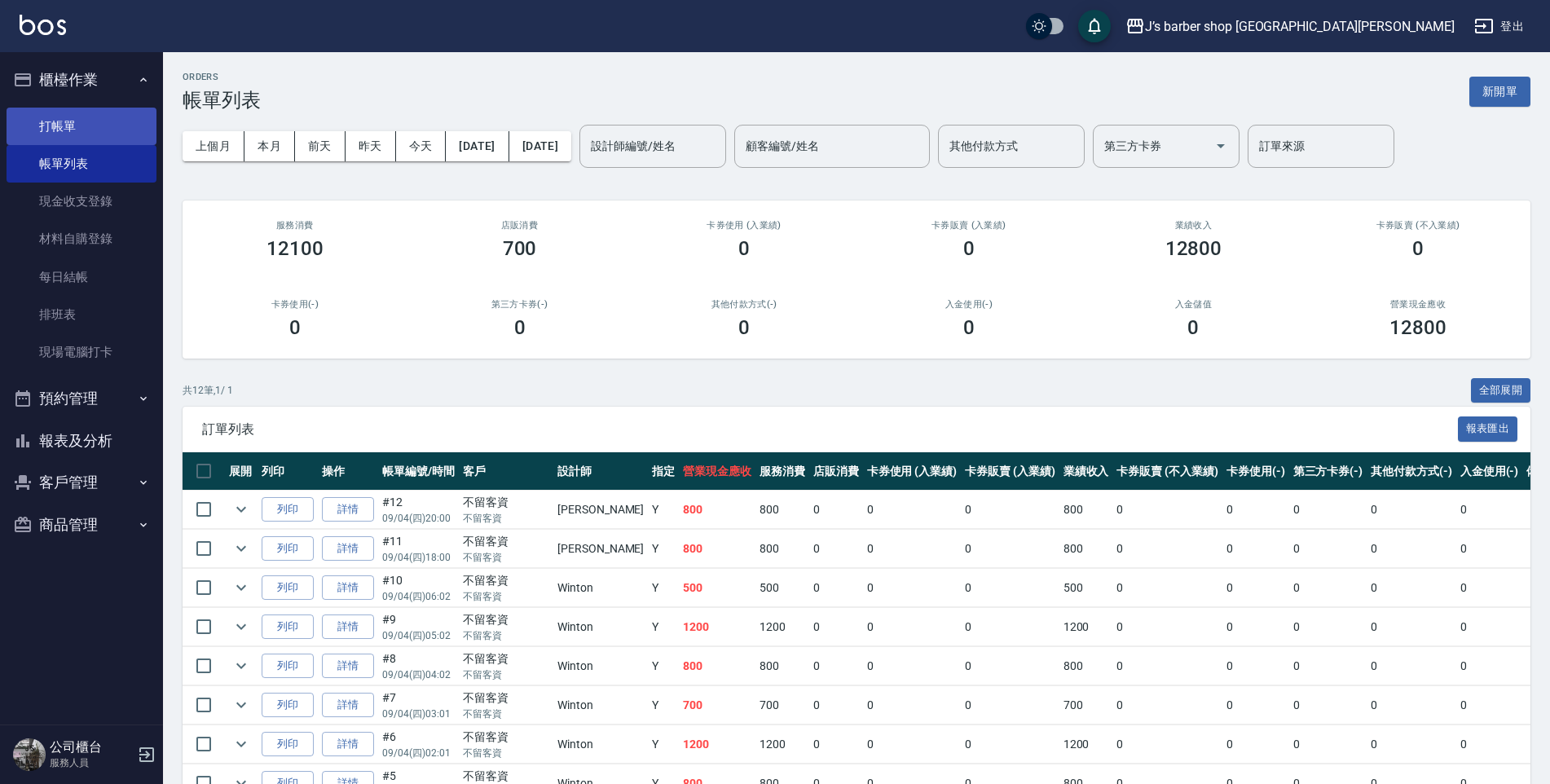
click at [79, 137] on link "打帳單" at bounding box center [81, 125] width 150 height 37
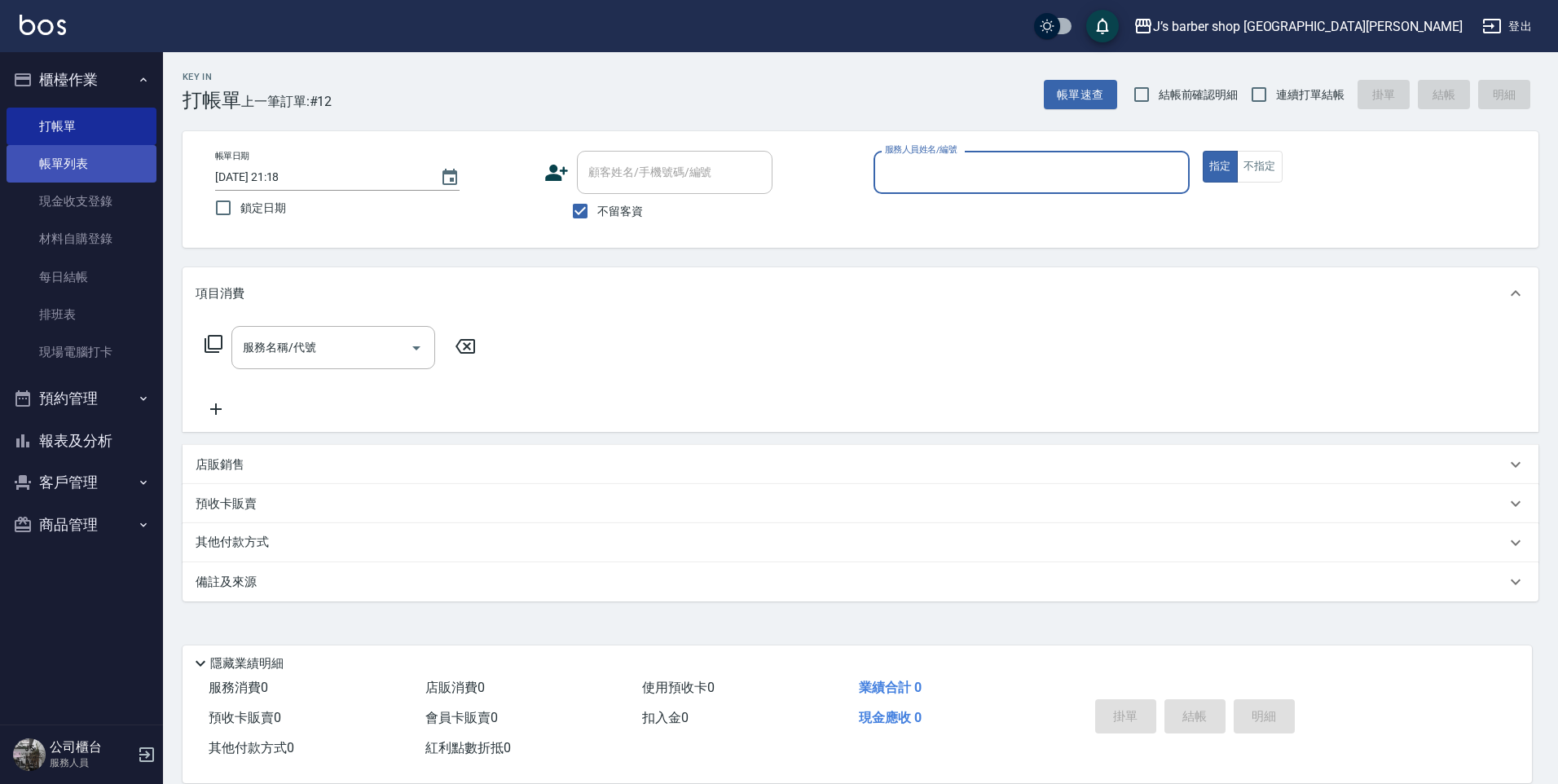
click at [86, 169] on link "帳單列表" at bounding box center [81, 163] width 150 height 37
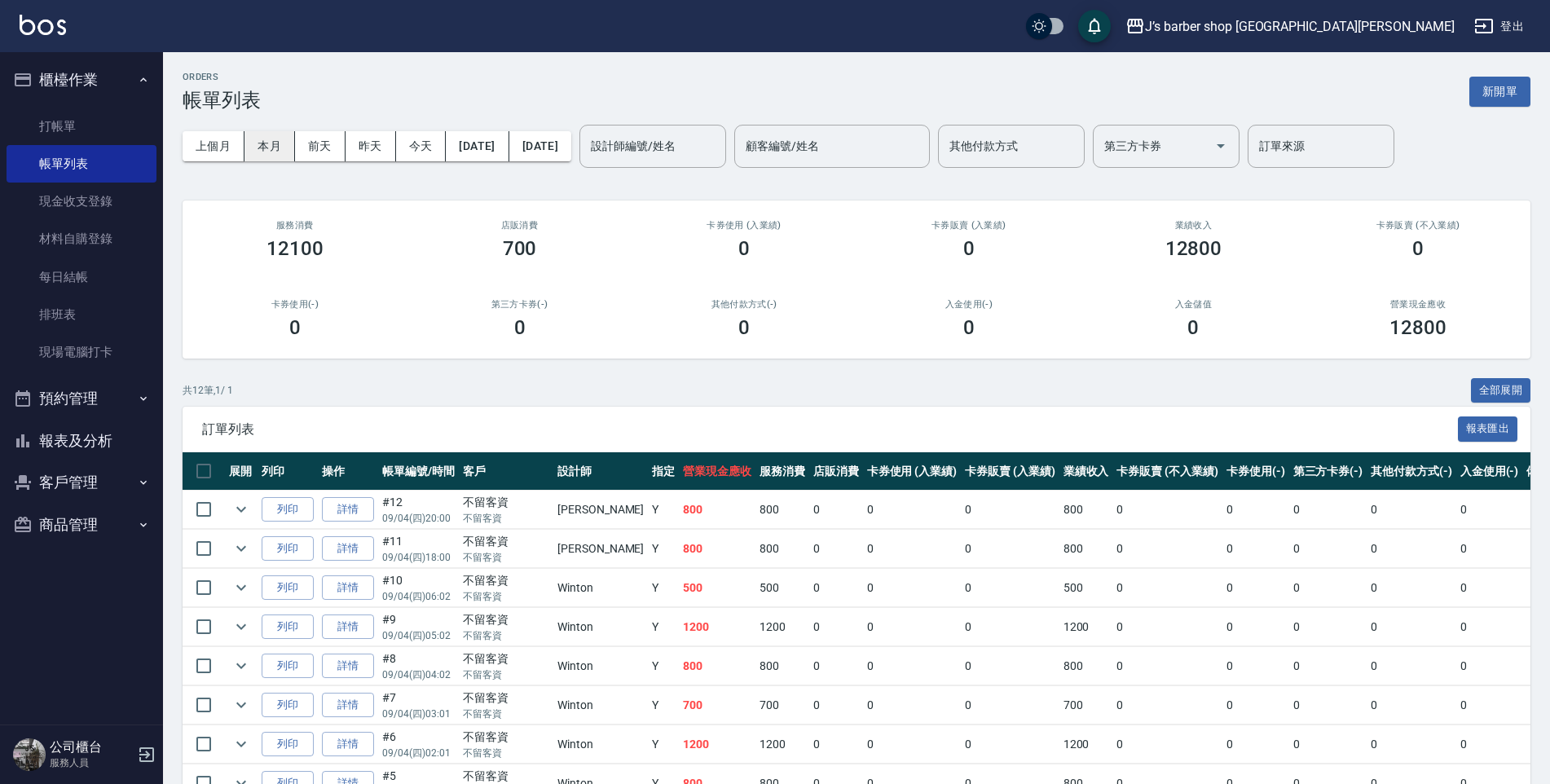
click at [260, 147] on button "本月" at bounding box center [269, 146] width 51 height 30
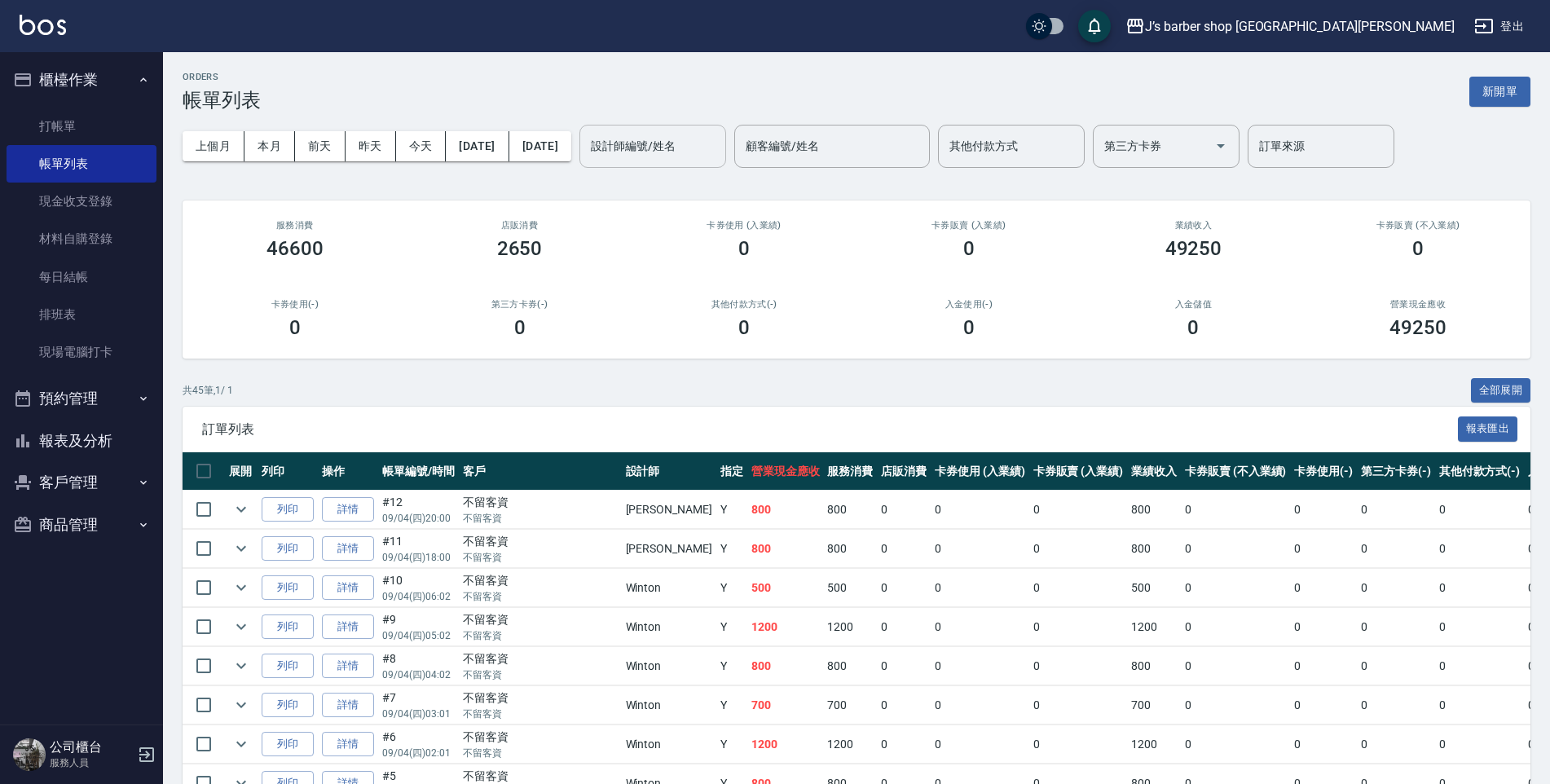
click at [708, 152] on input "設計師編號/姓名" at bounding box center [653, 146] width 132 height 29
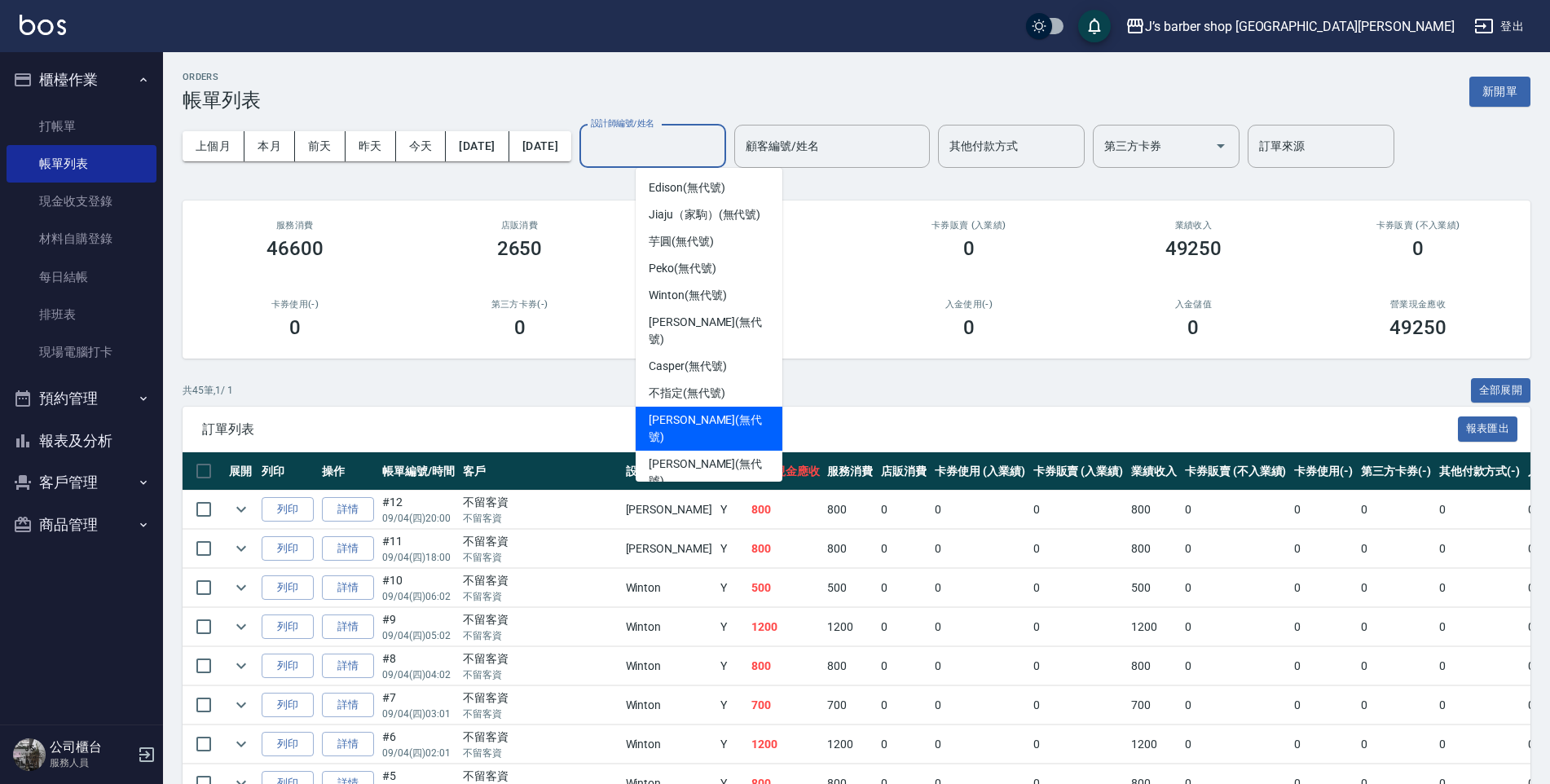
click at [698, 412] on span "[PERSON_NAME] (無代號)" at bounding box center [708, 429] width 121 height 34
type input "[PERSON_NAME](無代號)"
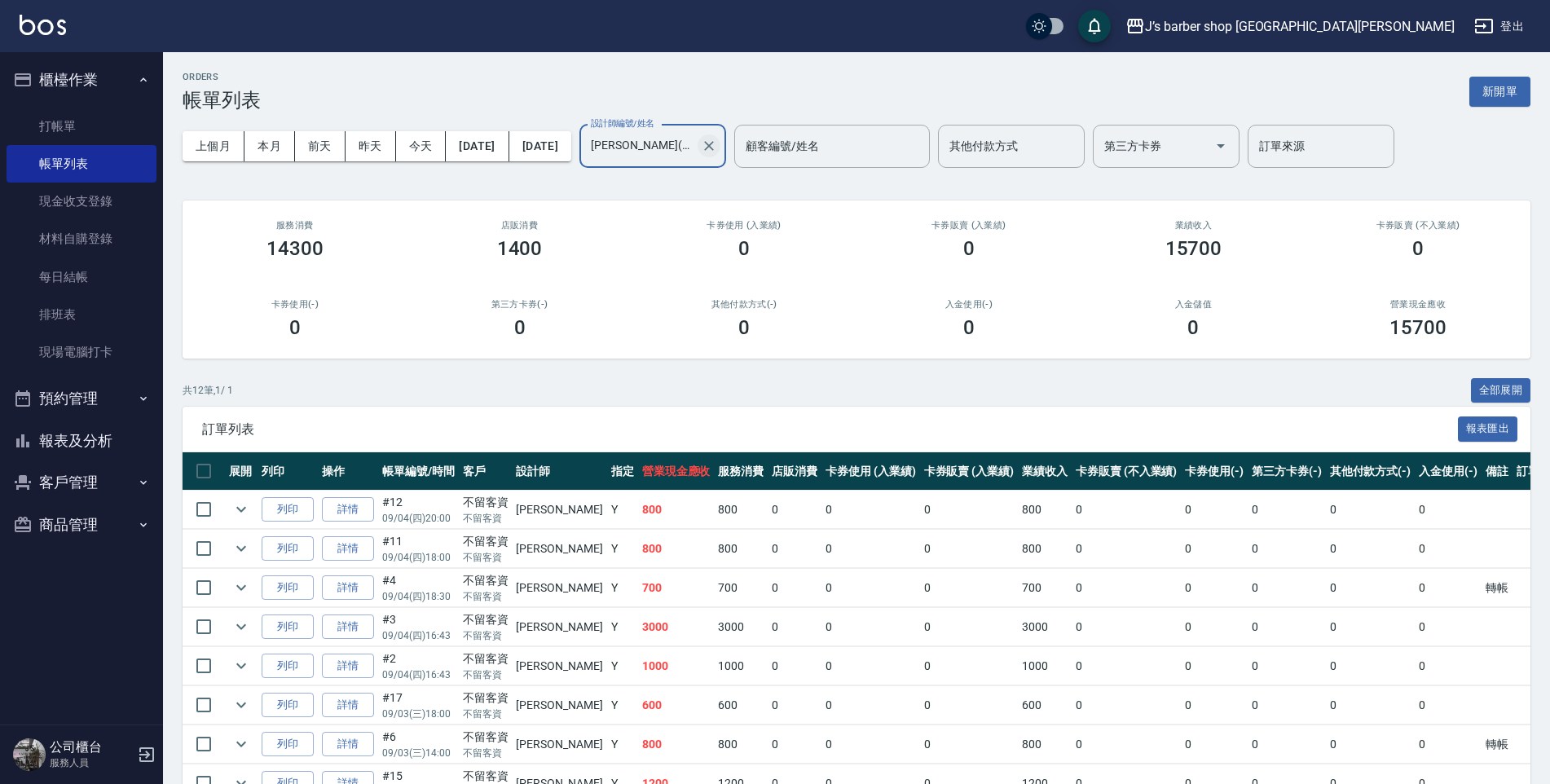
click at [717, 145] on icon "Clear" at bounding box center [708, 146] width 16 height 16
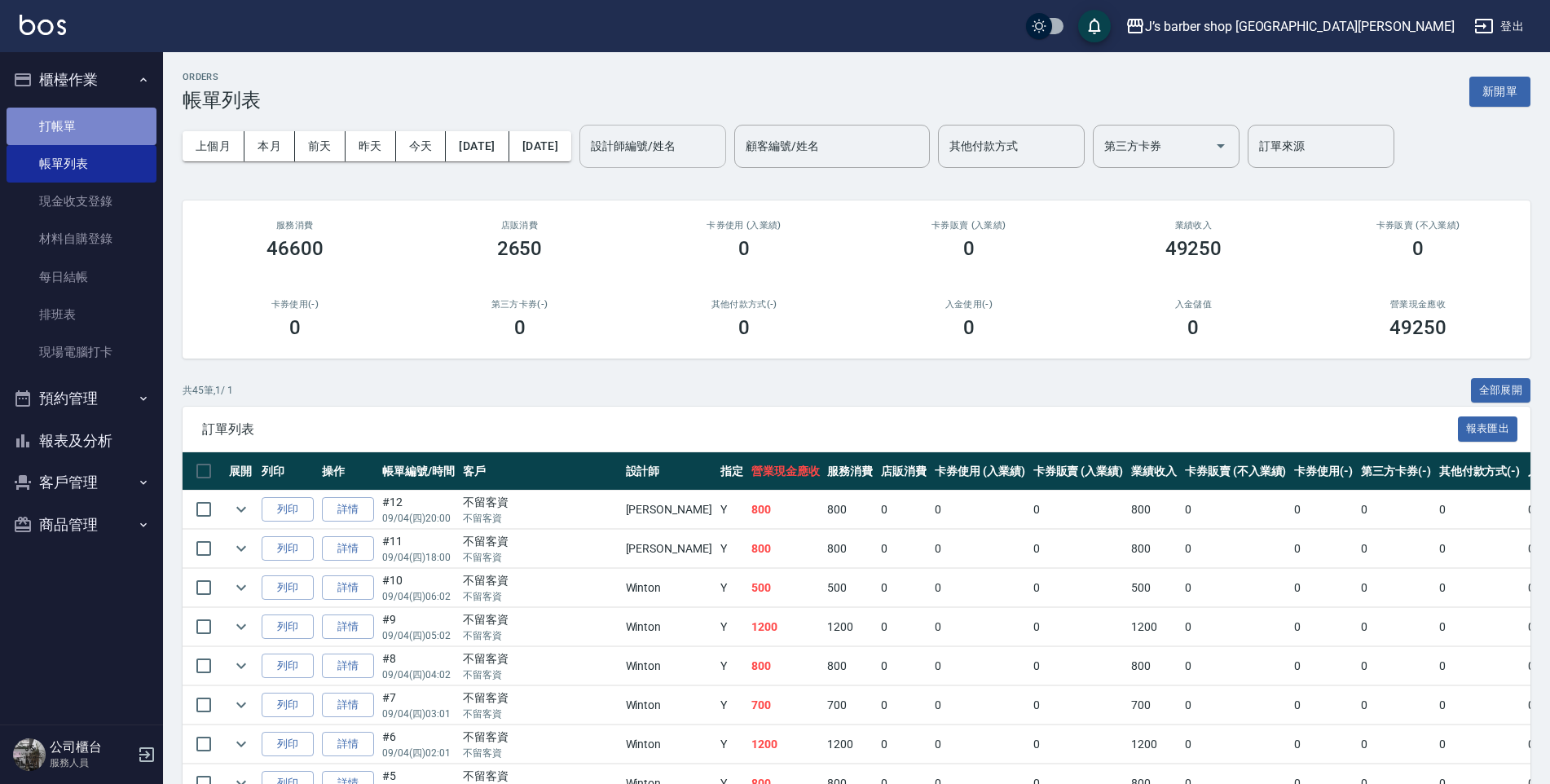
click at [88, 122] on link "打帳單" at bounding box center [81, 125] width 150 height 37
